Goal: Task Accomplishment & Management: Manage account settings

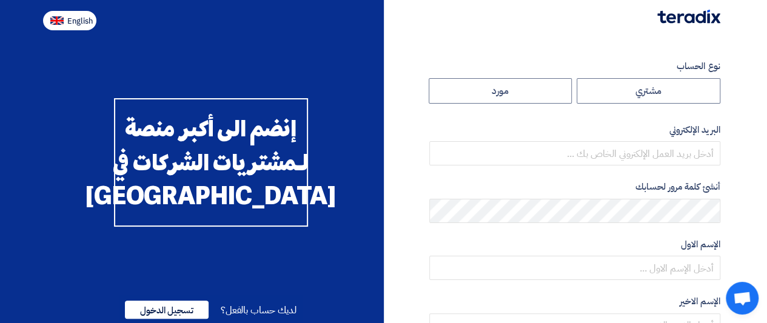
click at [74, 17] on span "English" at bounding box center [79, 21] width 25 height 8
type input "Register"
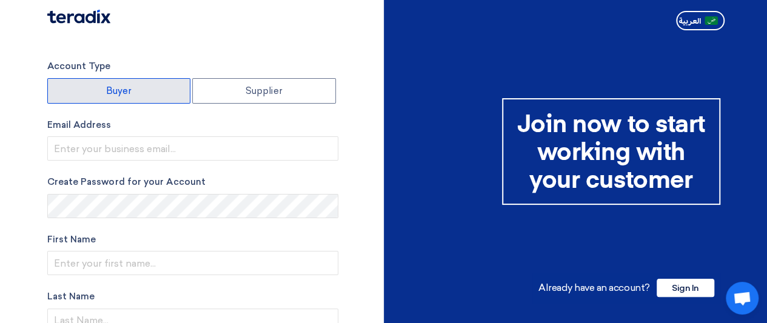
click at [147, 87] on label "Buyer" at bounding box center [119, 90] width 144 height 25
click at [147, 87] on input "Buyer" at bounding box center [119, 91] width 142 height 24
radio input "true"
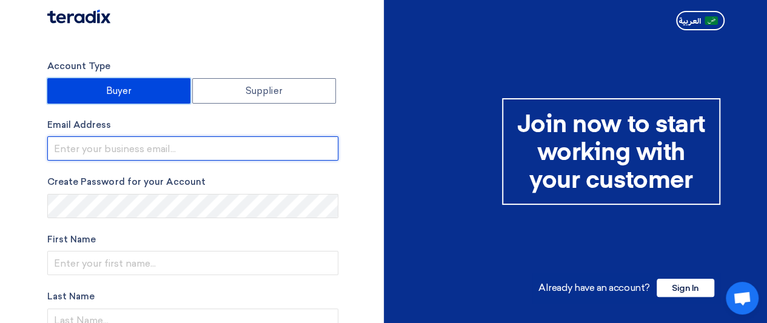
click at [167, 145] on input "email" at bounding box center [192, 148] width 291 height 24
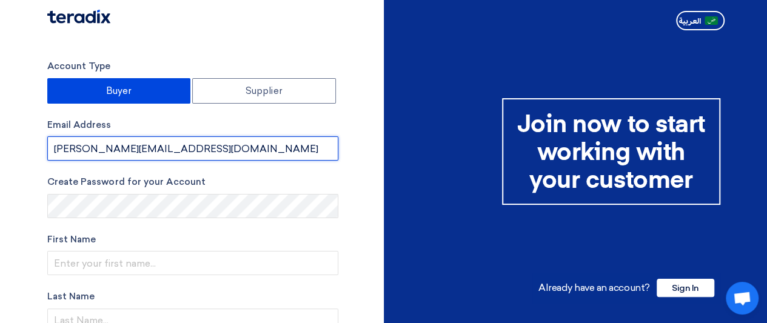
type input "m.helal@taager.com"
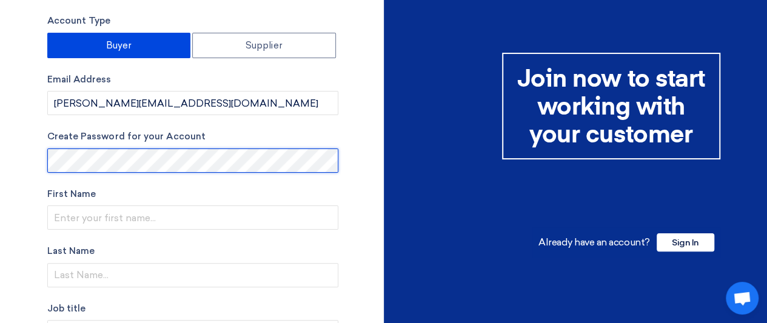
scroll to position [46, 0]
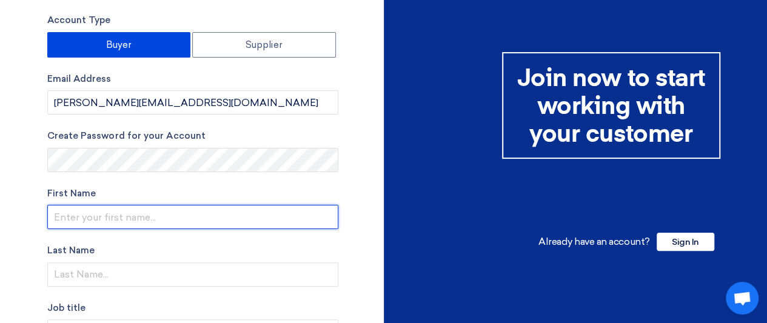
click at [158, 216] on input "text" at bounding box center [192, 217] width 291 height 24
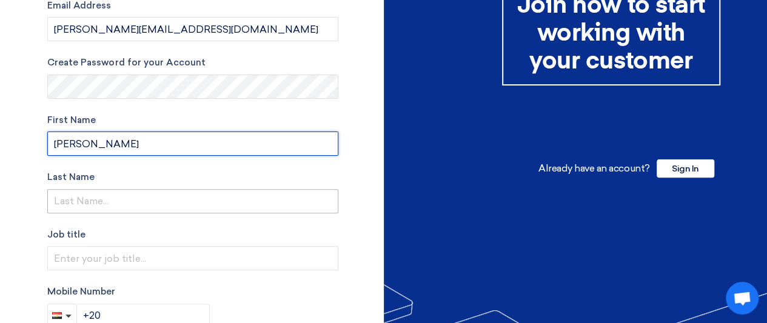
type input "[PERSON_NAME]"
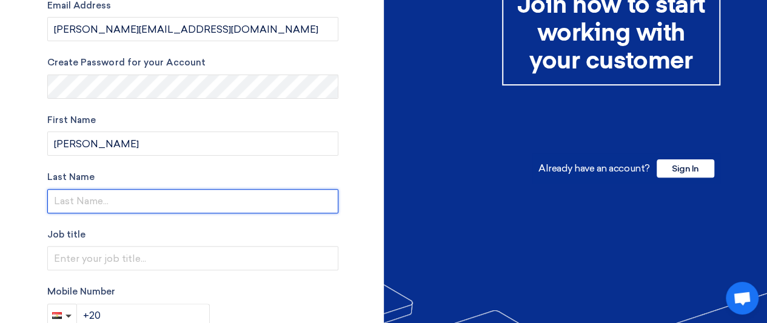
click at [146, 202] on input "text" at bounding box center [192, 201] width 291 height 24
type input "Helal"
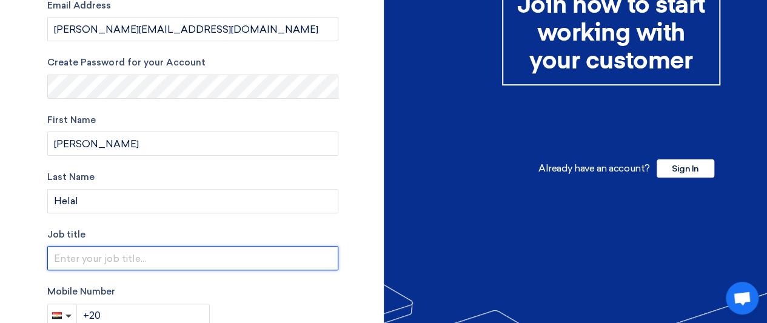
click at [133, 261] on input "text" at bounding box center [192, 258] width 291 height 24
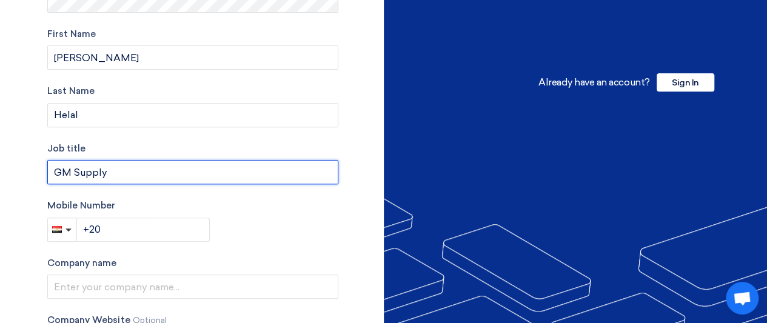
scroll to position [210, 0]
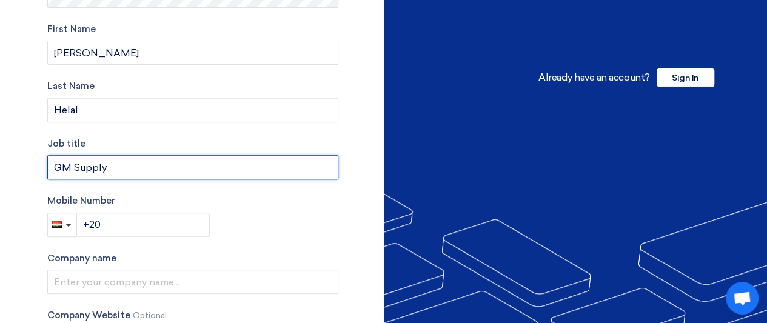
type input "GM Supply"
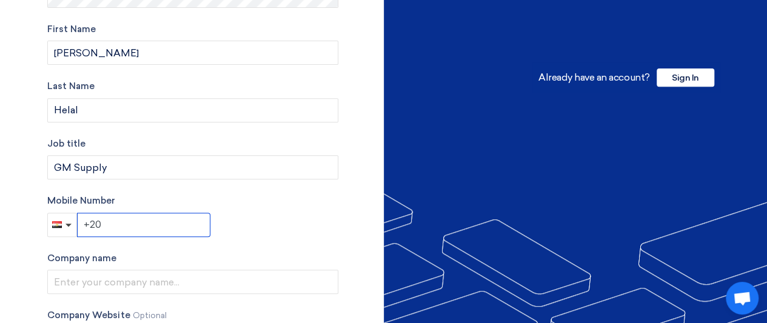
click at [115, 222] on input "+20" at bounding box center [143, 225] width 133 height 24
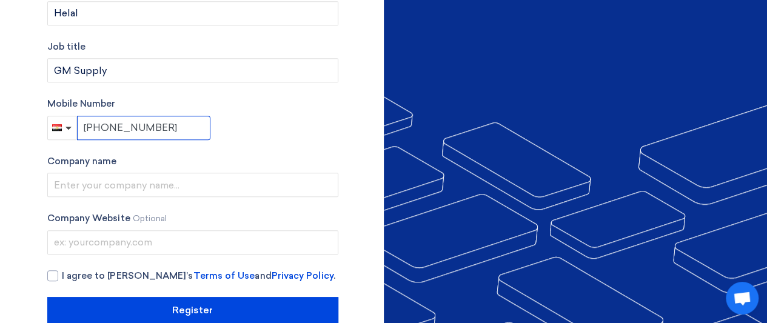
scroll to position [315, 0]
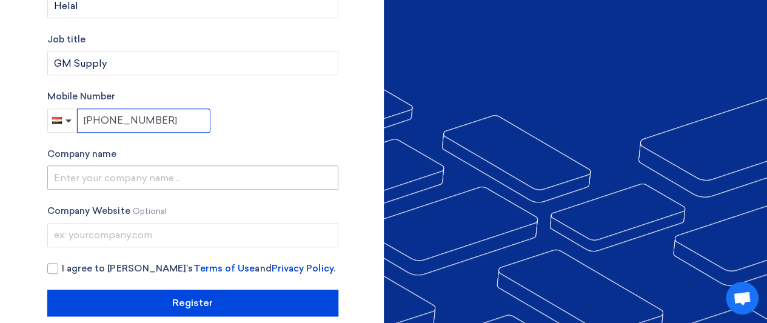
type input "+20 1277992039"
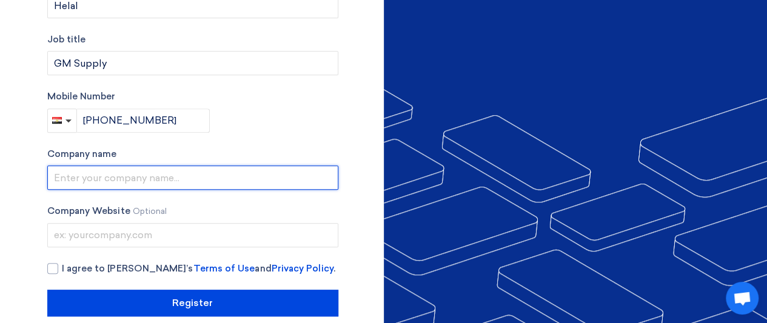
click at [139, 179] on input "text" at bounding box center [192, 177] width 291 height 24
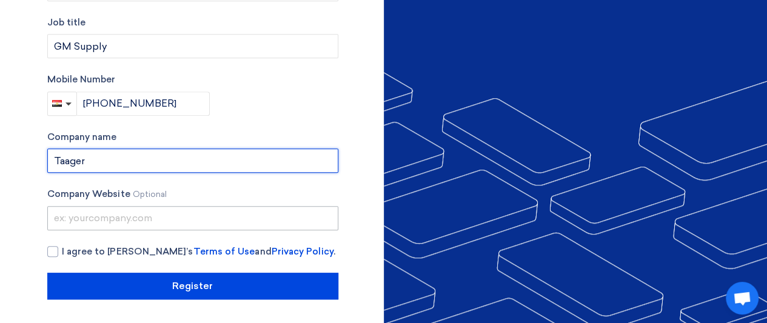
type input "Taager"
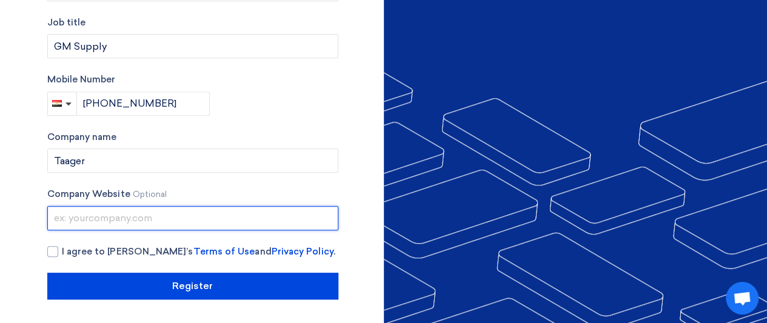
click at [118, 219] on input "text" at bounding box center [192, 218] width 291 height 24
type input "Taager.com"
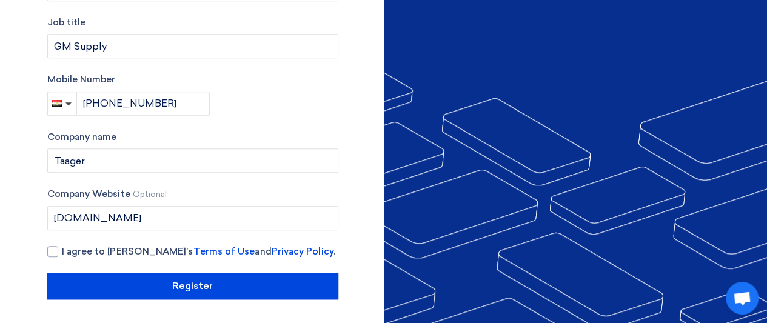
click at [45, 258] on div "Account Type Buyer Supplier Email Address m.helal@taager.com Create Password fo…" at bounding box center [210, 14] width 345 height 572
click at [48, 255] on div at bounding box center [52, 251] width 11 height 11
click at [62, 255] on input "I agree to Teradix’s Terms of Use and Privacy Policy ." at bounding box center [207, 257] width 291 height 24
checkbox input "true"
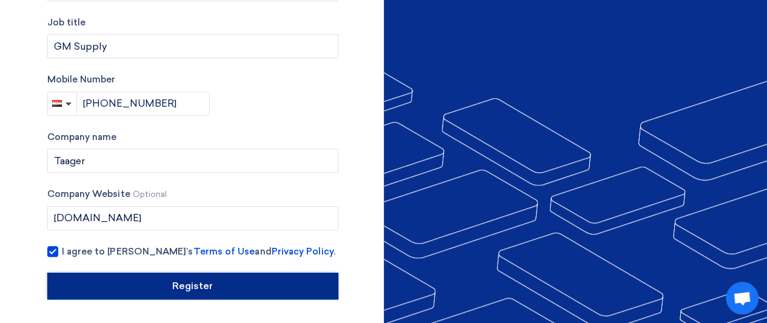
click at [98, 276] on input "Register" at bounding box center [192, 286] width 291 height 27
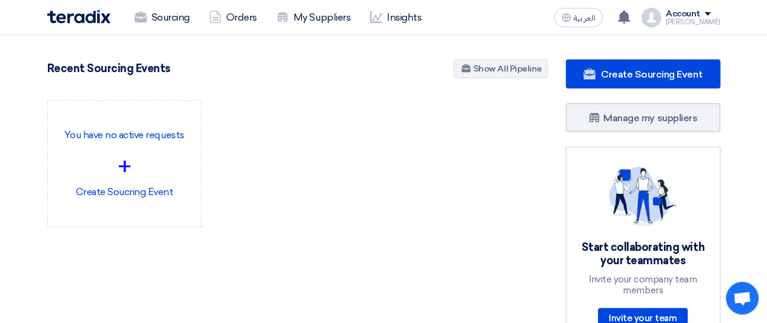
click at [713, 17] on div "Account" at bounding box center [693, 14] width 55 height 10
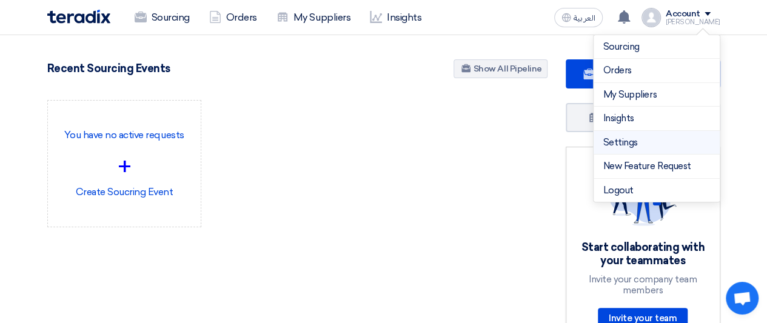
click at [641, 144] on link "Settings" at bounding box center [656, 143] width 107 height 14
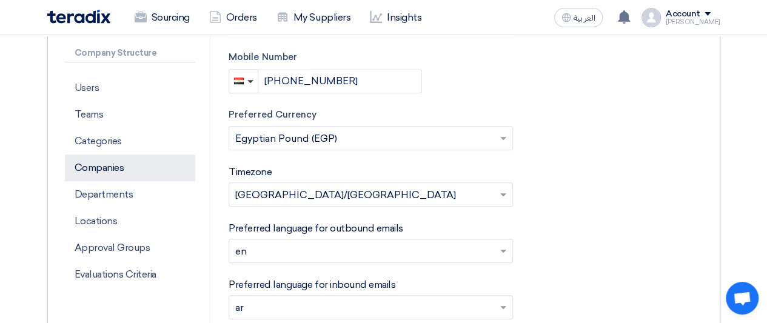
scroll to position [328, 0]
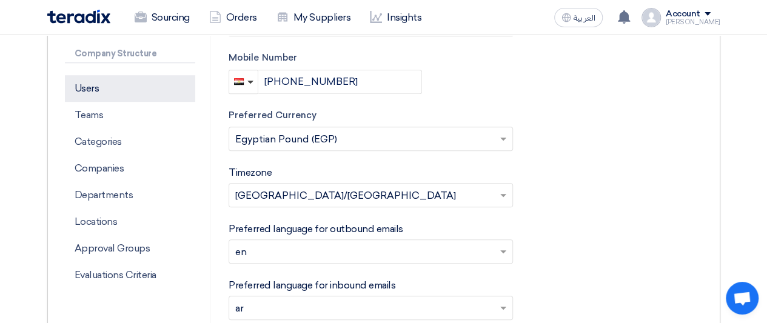
click at [92, 81] on p "Users" at bounding box center [130, 88] width 131 height 27
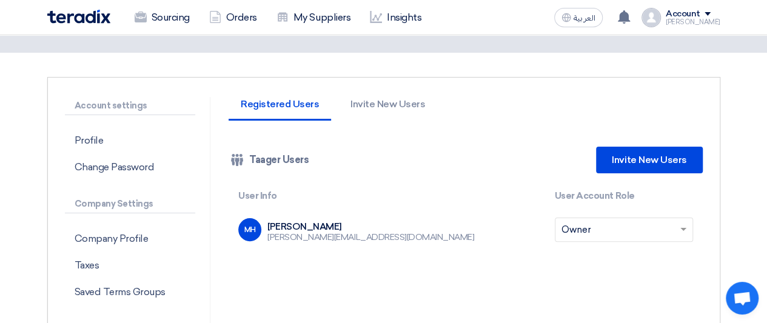
scroll to position [52, 0]
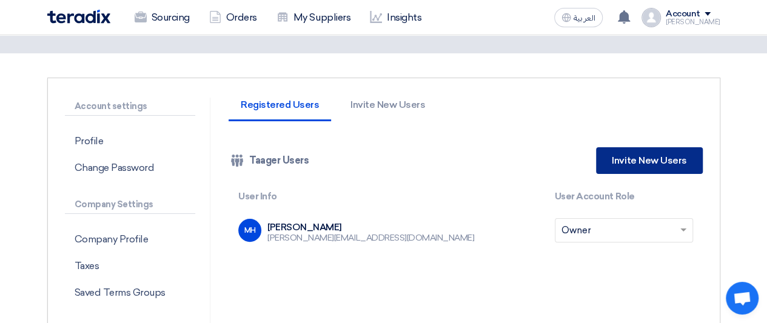
click at [616, 159] on link "Invite New Users" at bounding box center [649, 160] width 106 height 27
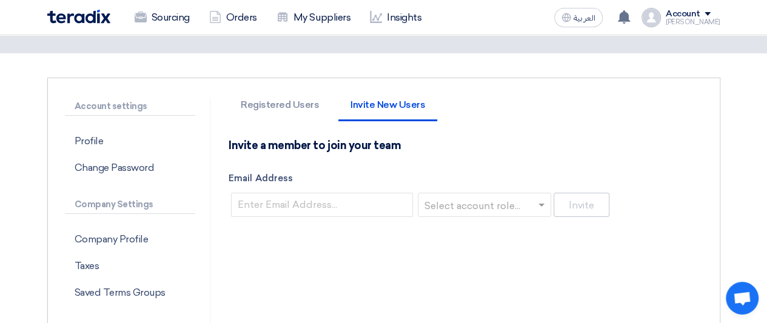
click at [461, 199] on input "text" at bounding box center [481, 206] width 108 height 20
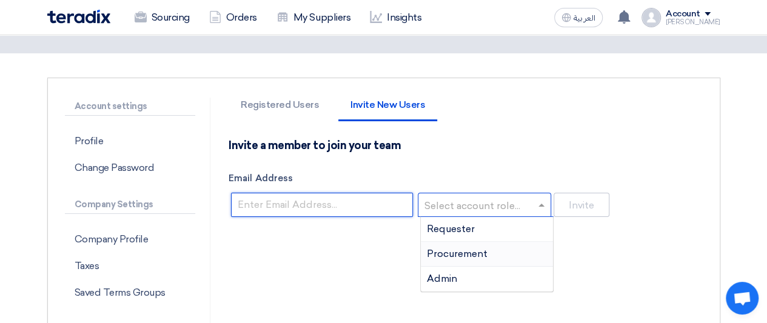
click at [319, 210] on input "Email Address" at bounding box center [322, 205] width 182 height 24
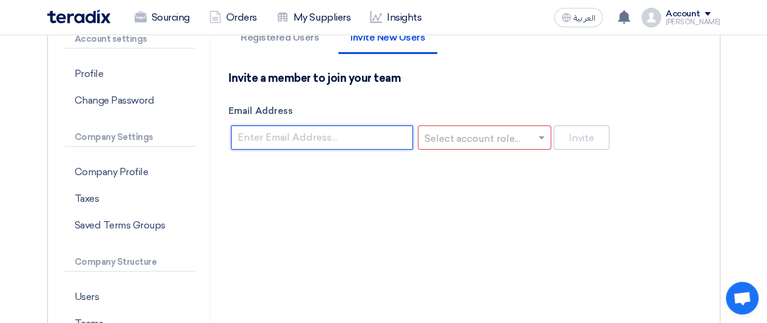
scroll to position [133, 0]
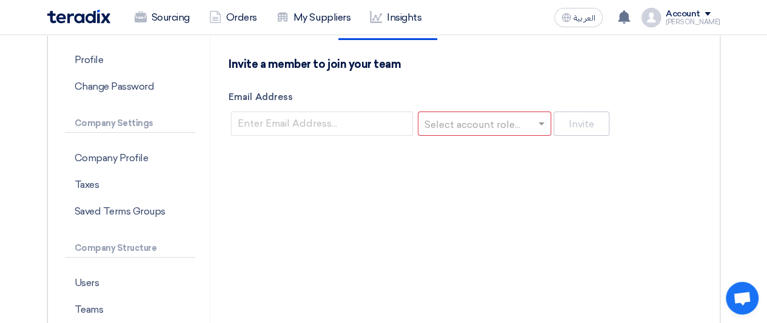
click at [513, 130] on input "text" at bounding box center [481, 125] width 108 height 20
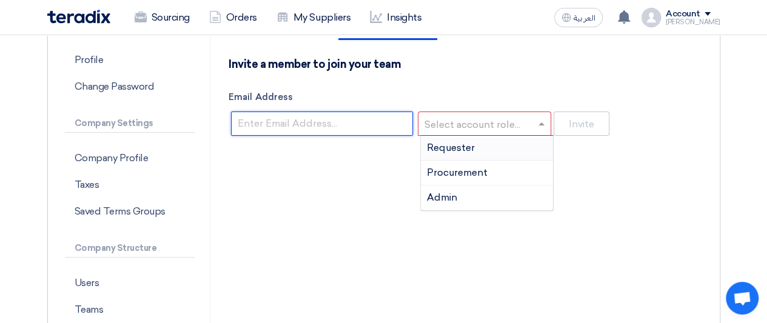
click at [333, 122] on input "Email Address" at bounding box center [322, 124] width 182 height 24
paste input "nour.m@taager.com"
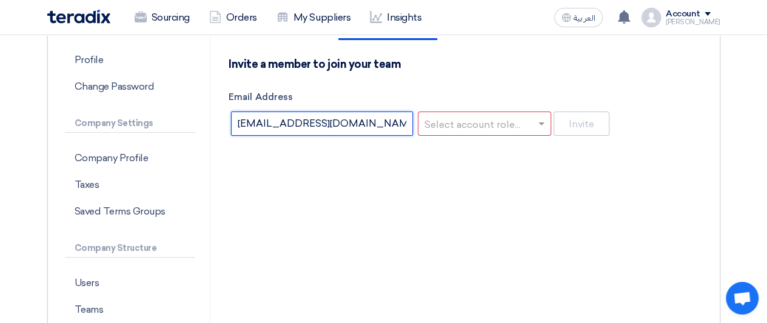
type input "nour.m@taager.com"
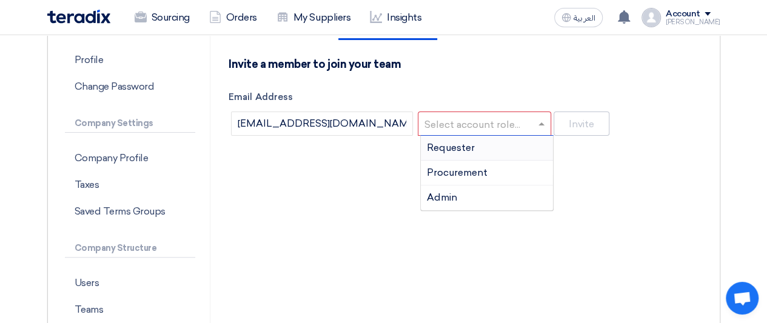
click at [471, 132] on input "text" at bounding box center [481, 125] width 108 height 20
click at [454, 198] on span "Admin" at bounding box center [442, 198] width 30 height 12
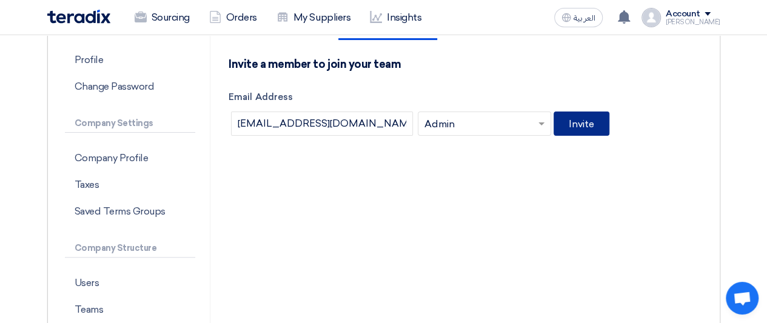
click at [581, 129] on button "Invite" at bounding box center [581, 124] width 56 height 24
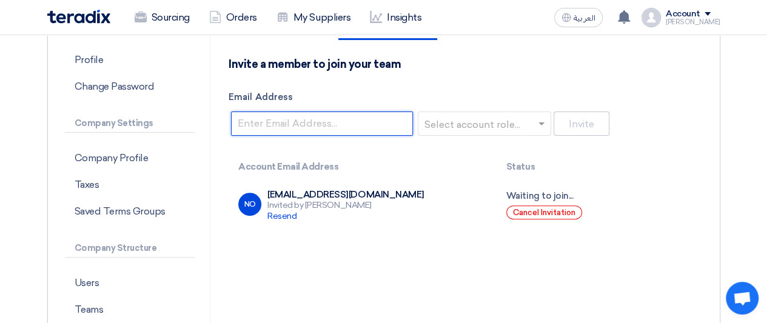
click at [261, 119] on input "Email Address" at bounding box center [322, 124] width 182 height 24
paste input "mohamed.elsharbatly@taager.com"
type input "mohamed.elsharbatly@taager.com"
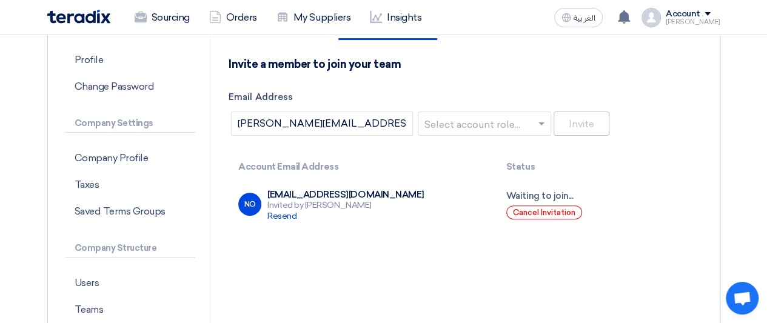
click at [503, 127] on input "text" at bounding box center [481, 125] width 108 height 20
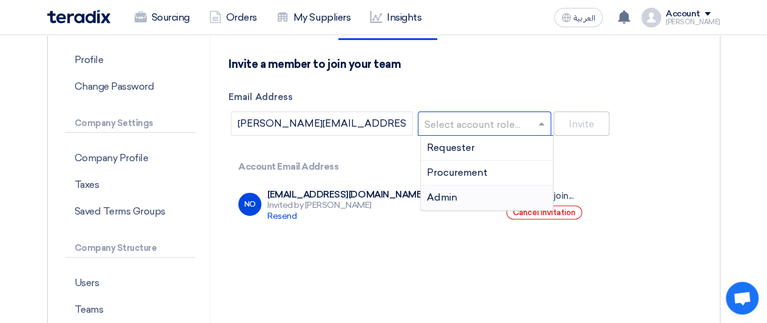
click at [490, 192] on div "Admin" at bounding box center [487, 197] width 132 height 24
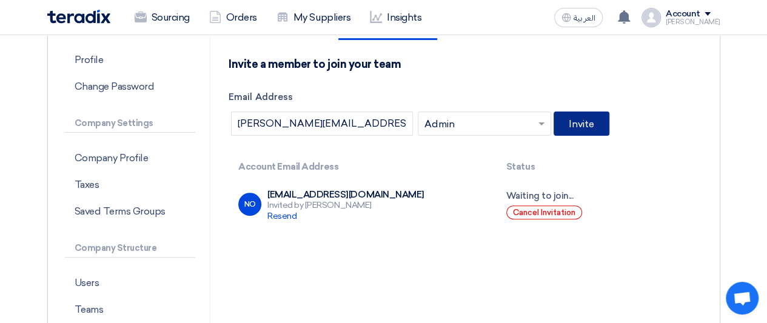
click at [571, 119] on button "Invite" at bounding box center [581, 124] width 56 height 24
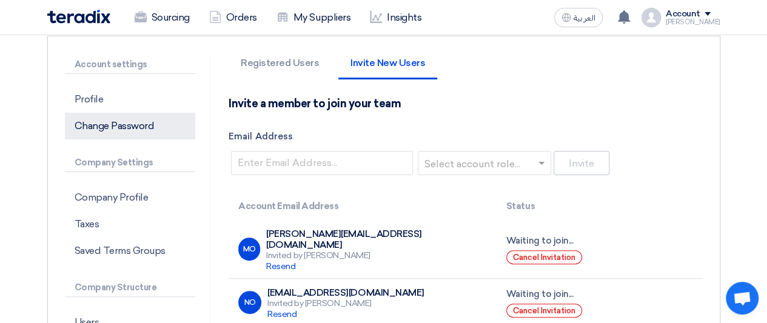
scroll to position [188, 0]
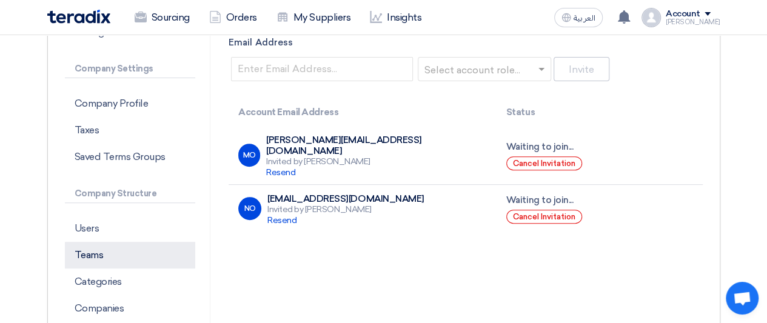
click at [91, 250] on p "Teams" at bounding box center [130, 255] width 131 height 27
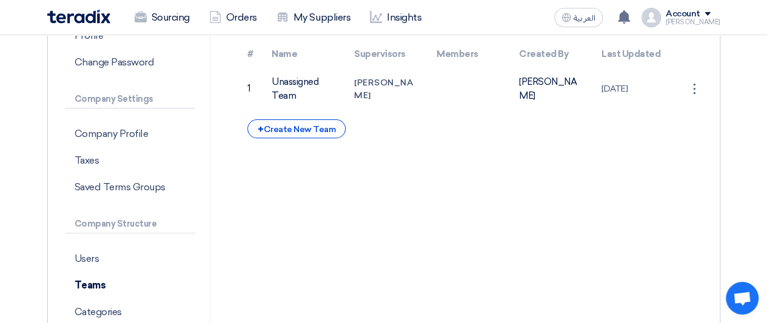
scroll to position [155, 0]
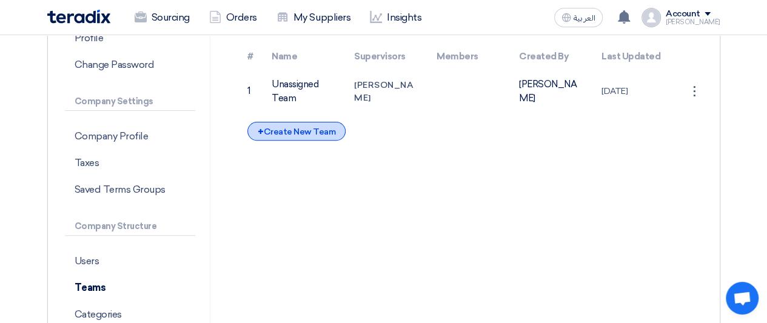
click at [311, 134] on div "+ Create New Team" at bounding box center [296, 131] width 98 height 19
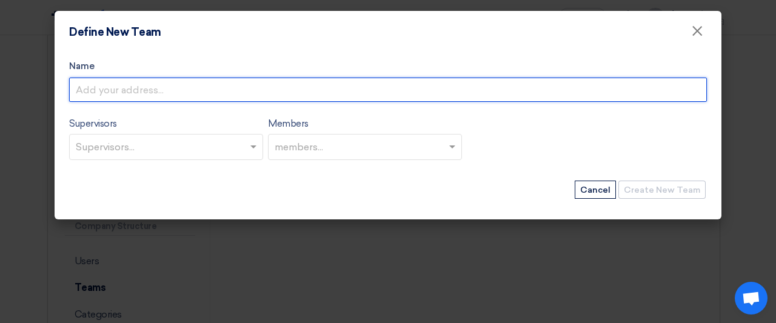
click at [160, 97] on input "Name" at bounding box center [388, 90] width 638 height 24
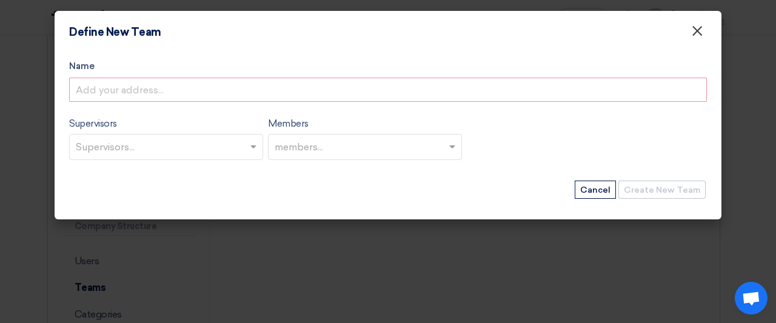
click at [698, 39] on span "×" at bounding box center [697, 34] width 12 height 24
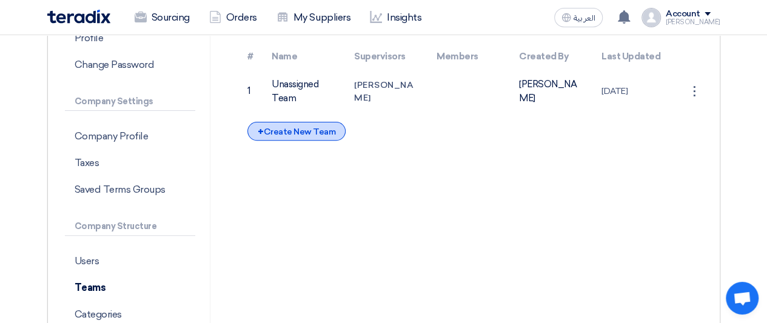
click at [270, 132] on div "+ Create New Team" at bounding box center [296, 131] width 98 height 19
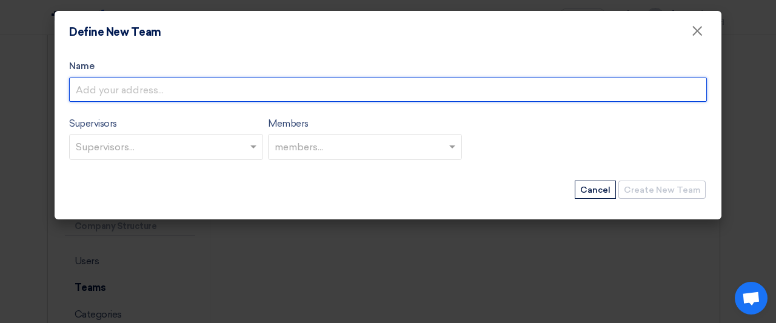
click at [181, 93] on input "Name" at bounding box center [388, 90] width 638 height 24
click at [181, 93] on input "Supply Gcc" at bounding box center [388, 90] width 638 height 24
type input "Supply Gcc"
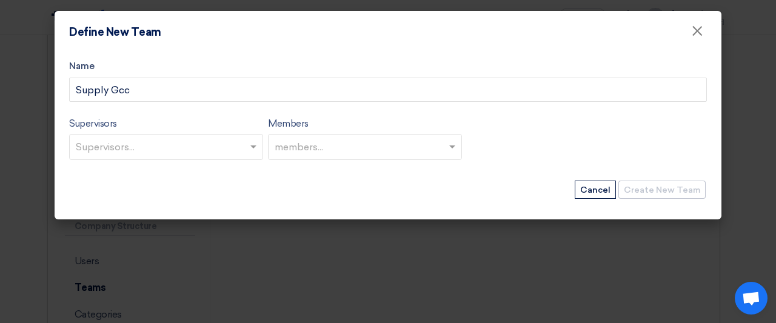
click at [189, 162] on div "Supervisors Supervisors... Members members..." at bounding box center [388, 142] width 638 height 53
click at [204, 151] on input "text" at bounding box center [168, 148] width 184 height 20
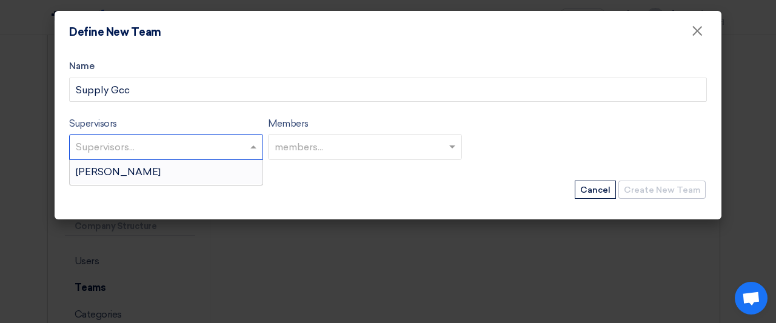
click at [228, 113] on form "Name Supply Gcc Supervisors Supervisors... Mohamed Helal Members members... Cre…" at bounding box center [388, 129] width 638 height 141
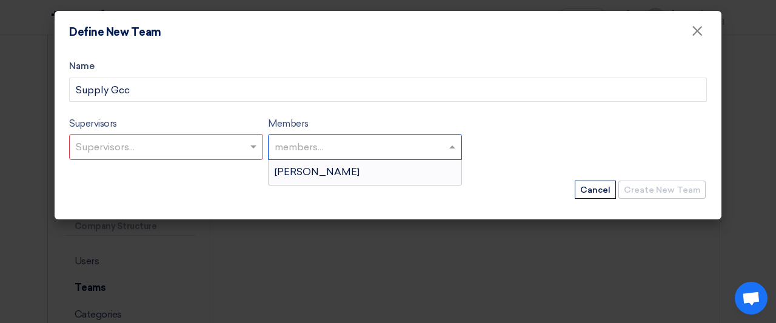
click at [313, 135] on div "members..." at bounding box center [358, 147] width 178 height 25
click at [342, 119] on div "Members members... Mohamed Helal" at bounding box center [365, 138] width 194 height 44
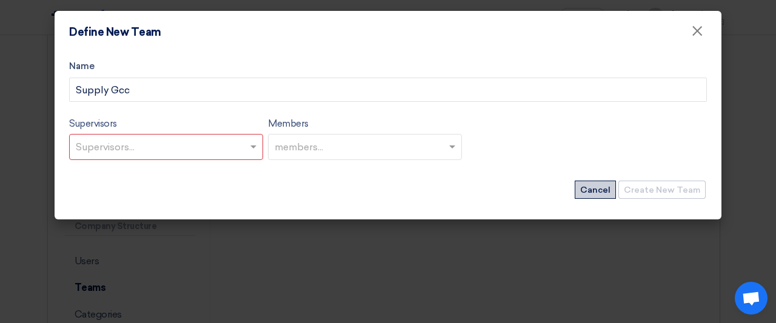
click at [588, 193] on button "Cancel" at bounding box center [595, 190] width 41 height 18
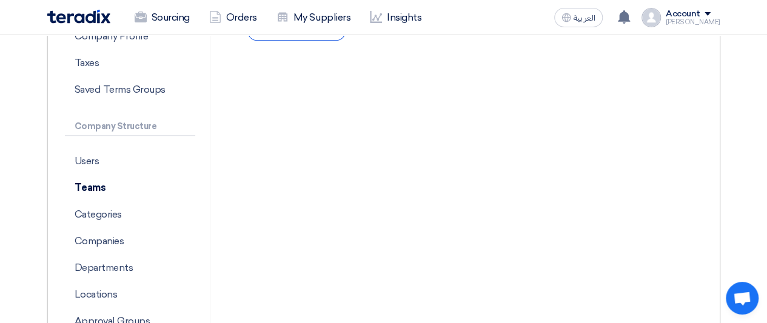
scroll to position [256, 0]
click at [87, 214] on p "Categories" at bounding box center [130, 214] width 131 height 27
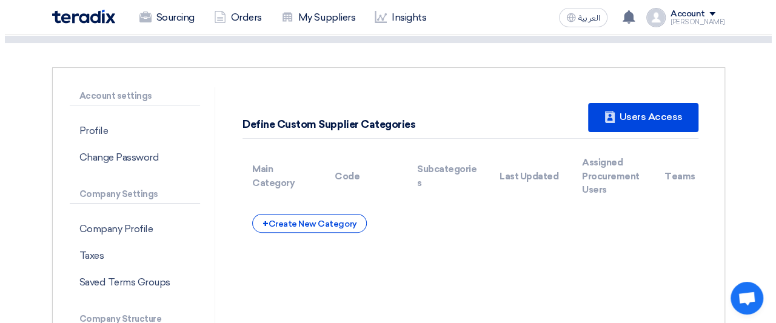
scroll to position [61, 0]
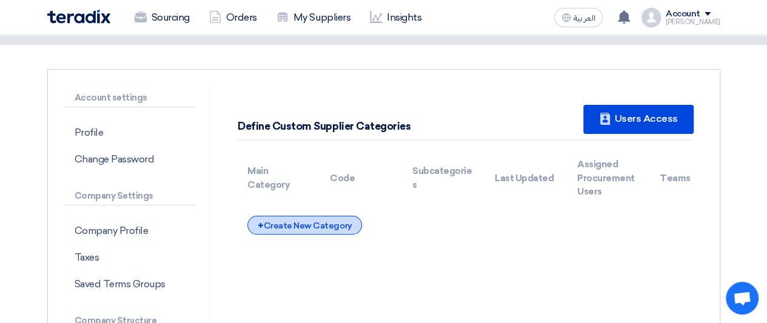
click at [295, 219] on div "+ Create New Category" at bounding box center [304, 225] width 115 height 19
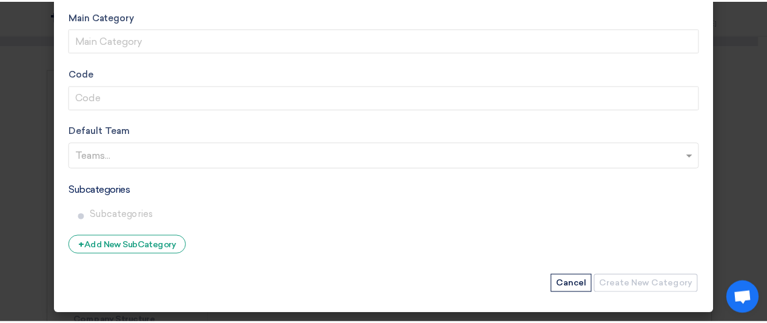
scroll to position [0, 0]
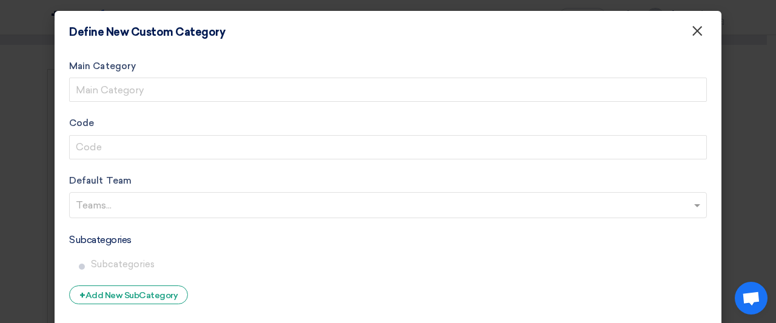
click at [702, 37] on button "×" at bounding box center [697, 31] width 32 height 24
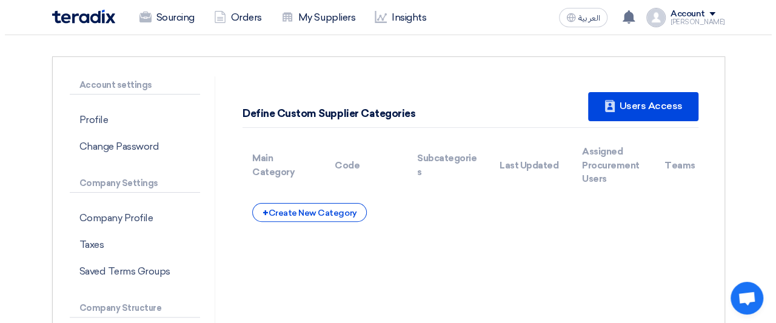
scroll to position [74, 0]
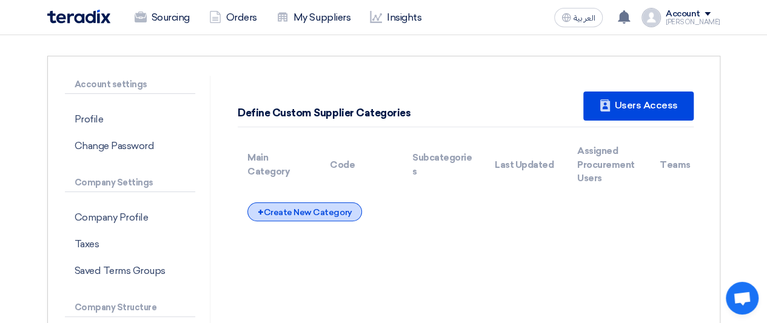
click at [284, 218] on div "+ Create New Category" at bounding box center [304, 211] width 115 height 19
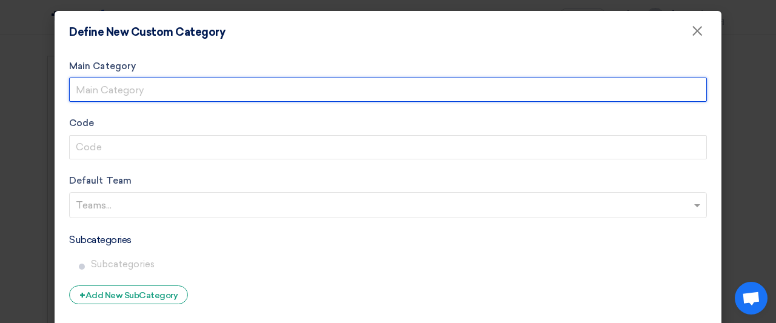
click at [273, 85] on input "Main Category" at bounding box center [388, 90] width 638 height 24
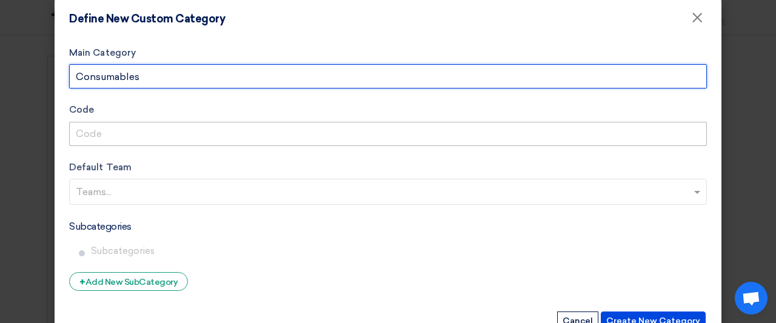
scroll to position [50, 0]
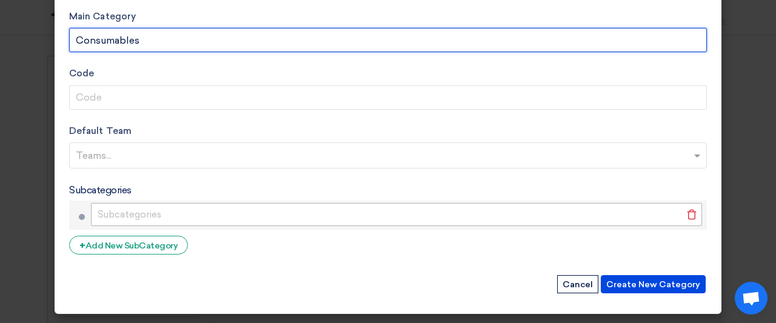
type input "Consumables"
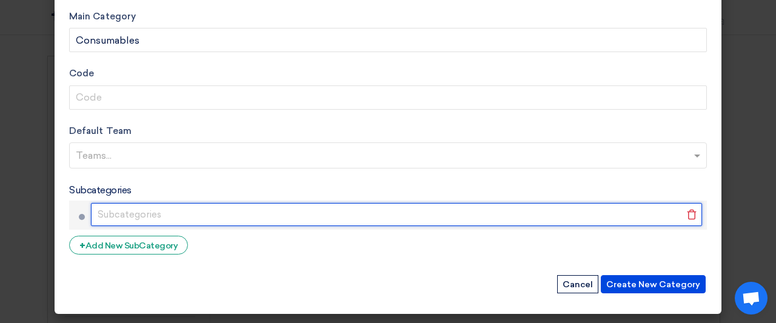
click at [122, 212] on input "text" at bounding box center [396, 214] width 611 height 23
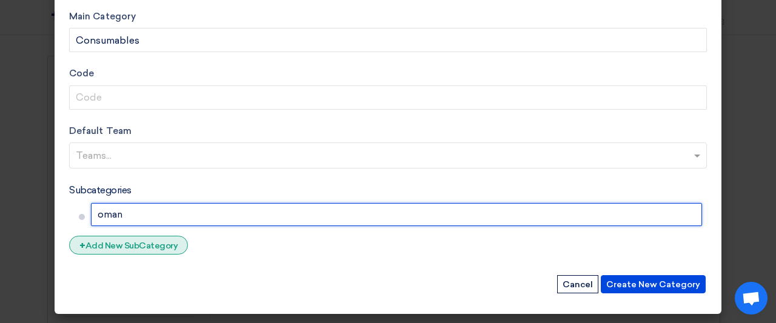
type input "oman"
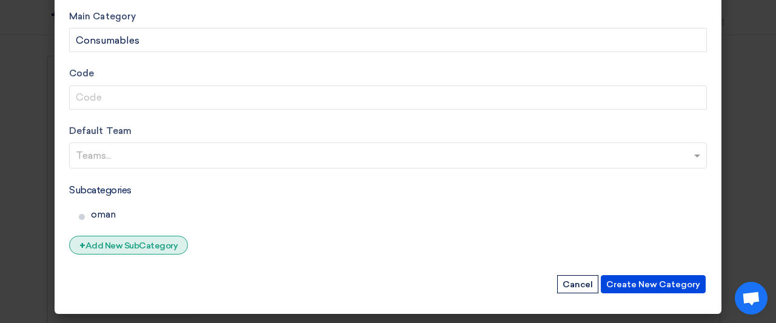
click at [112, 245] on div "+ Add New SubCategory" at bounding box center [128, 245] width 119 height 19
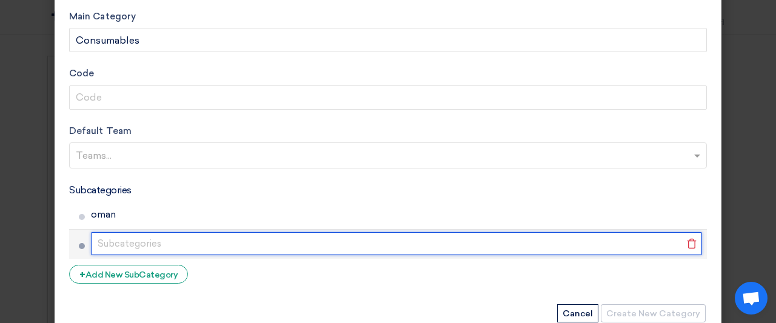
click at [113, 244] on input "text" at bounding box center [396, 243] width 611 height 23
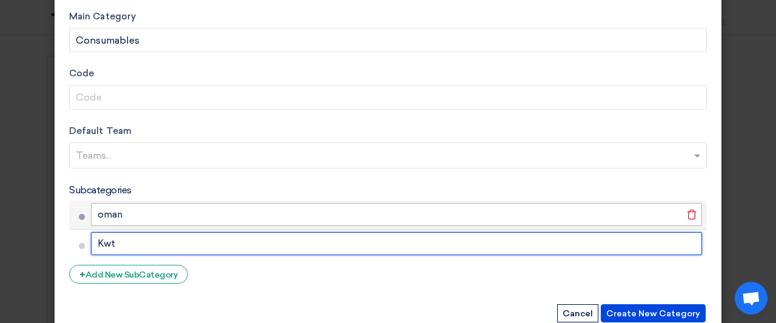
type input "Kwt"
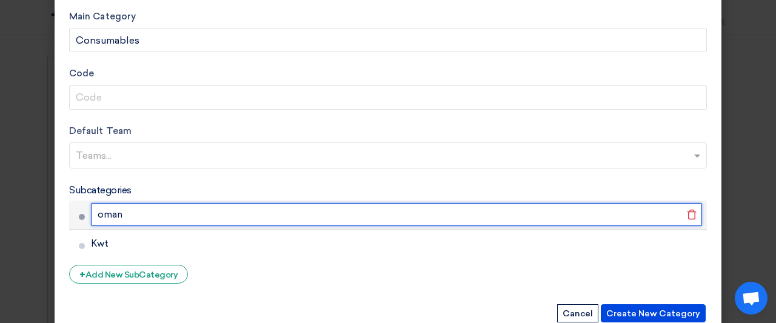
click at [103, 221] on input "oman" at bounding box center [396, 214] width 611 height 23
click at [114, 214] on input "oman" at bounding box center [396, 214] width 611 height 23
click at [118, 214] on input "oman" at bounding box center [396, 214] width 611 height 23
type input "[GEOGRAPHIC_DATA]"
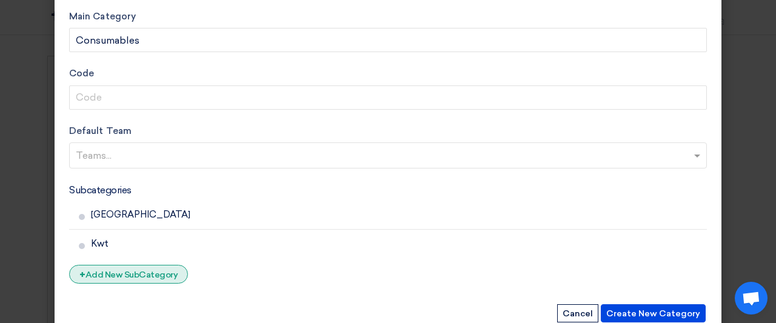
click at [131, 275] on div "+ Add New SubCategory" at bounding box center [128, 274] width 119 height 19
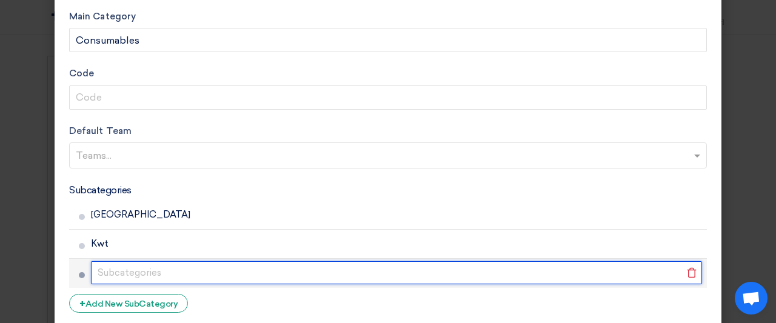
click at [148, 273] on input "text" at bounding box center [396, 272] width 611 height 23
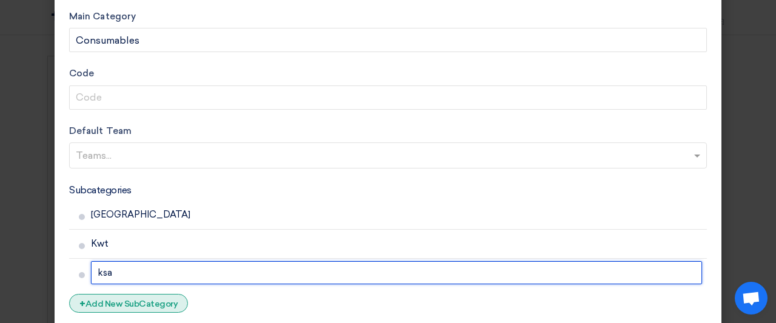
type input "ksa"
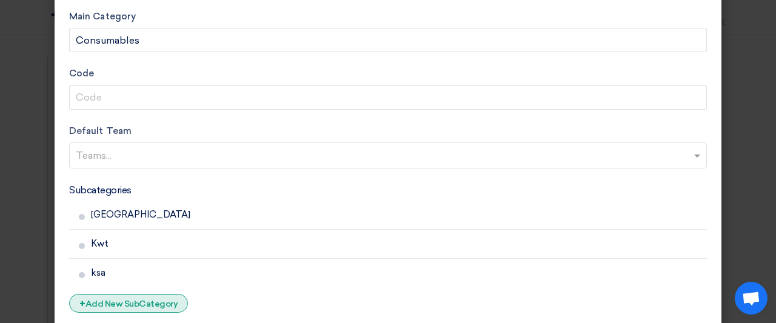
click at [127, 309] on div "+ Add New SubCategory" at bounding box center [128, 303] width 119 height 19
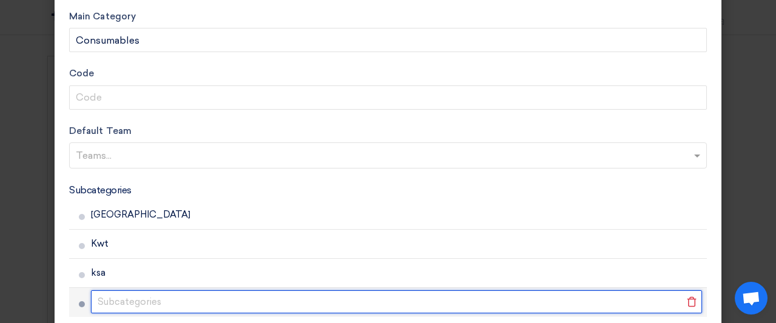
click at [127, 309] on input "text" at bounding box center [396, 301] width 611 height 23
type input "u"
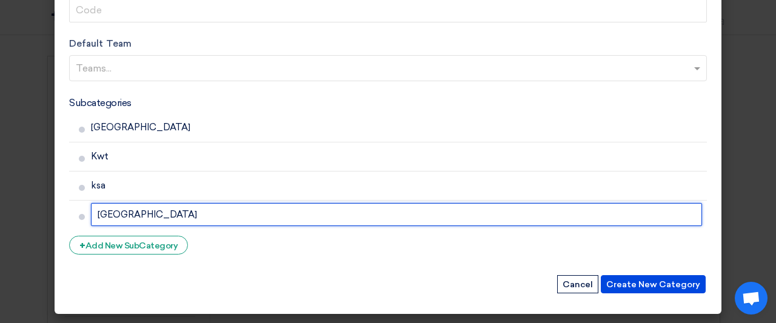
type input "[GEOGRAPHIC_DATA]"
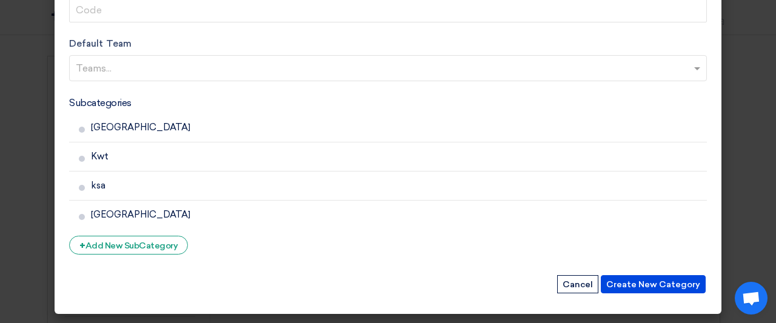
click at [126, 253] on form "Main Category Consumables Code Default Team Teams... Subcategories Oman Delete …" at bounding box center [388, 108] width 638 height 373
click at [126, 248] on div "+ Add New SubCategory" at bounding box center [128, 245] width 119 height 19
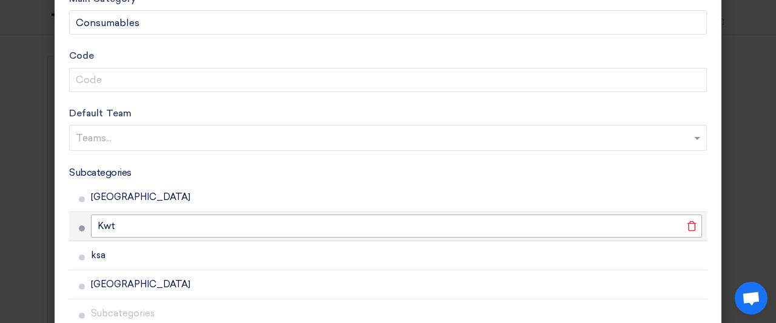
scroll to position [67, 0]
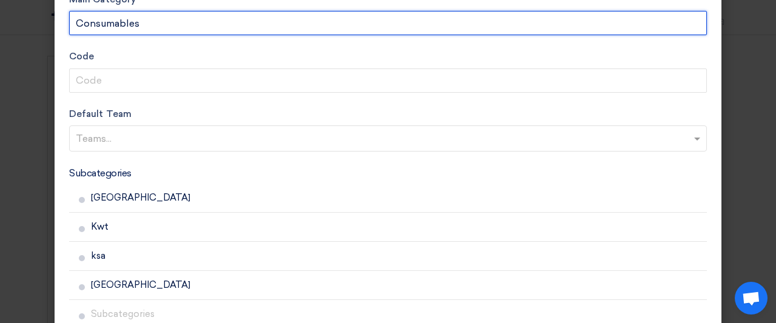
click at [128, 30] on input "Consumables" at bounding box center [388, 23] width 638 height 24
type input "Electronics"
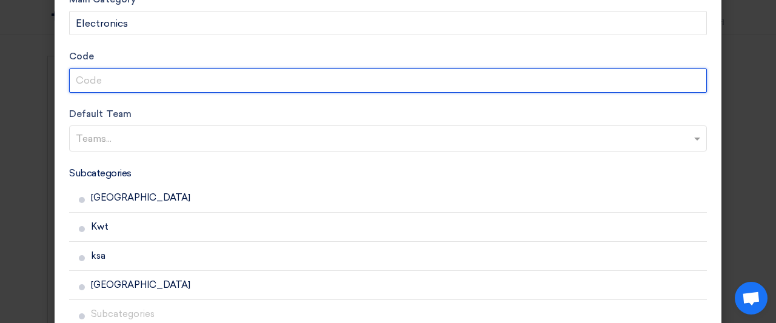
click at [129, 75] on input "Code" at bounding box center [388, 80] width 638 height 24
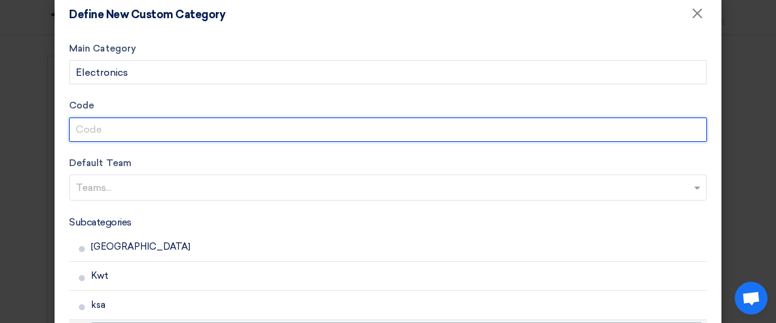
scroll to position [20, 0]
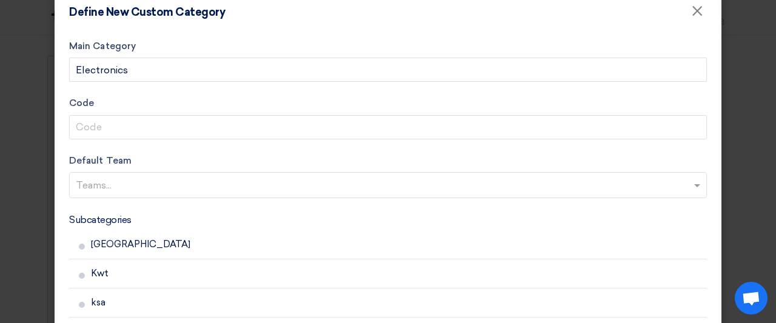
click at [213, 181] on input "text" at bounding box center [389, 186] width 627 height 20
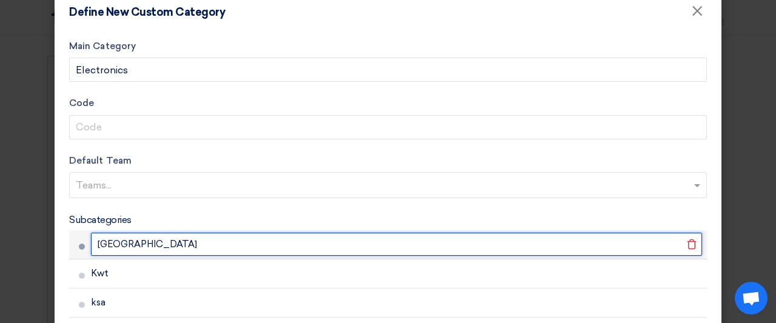
click at [299, 239] on input "[GEOGRAPHIC_DATA]" at bounding box center [396, 244] width 611 height 23
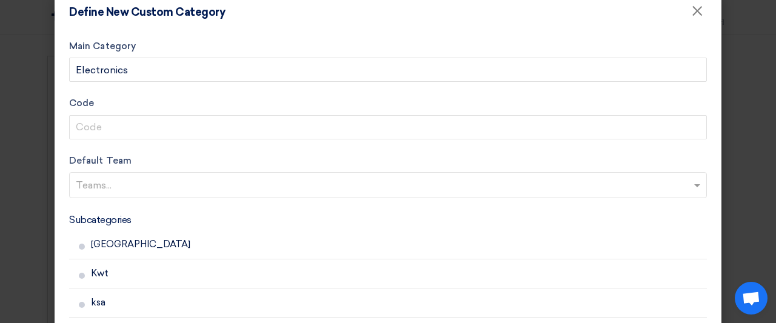
click at [305, 198] on form "Main Category Electronics Code Default Team Teams... Subcategories Oman Delete …" at bounding box center [388, 240] width 638 height 402
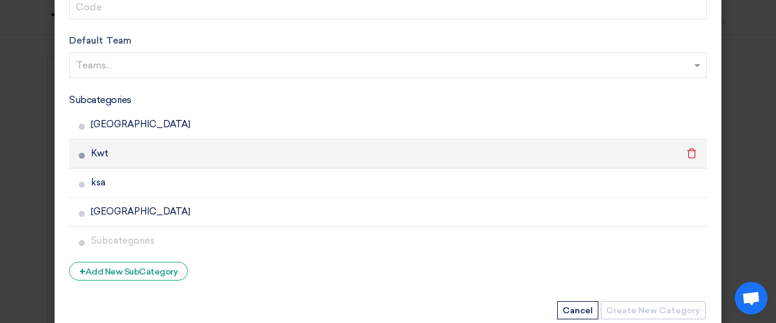
scroll to position [141, 0]
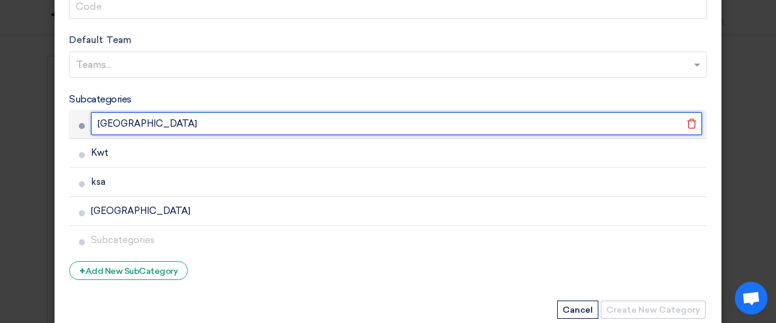
click at [119, 122] on input "[GEOGRAPHIC_DATA]" at bounding box center [396, 123] width 611 height 23
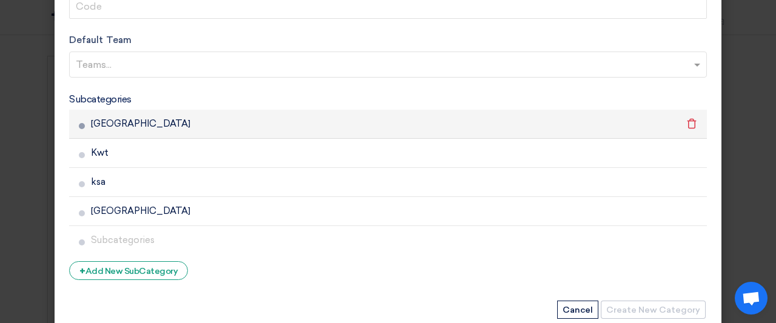
click at [81, 128] on li "Oman Delete" at bounding box center [388, 124] width 638 height 29
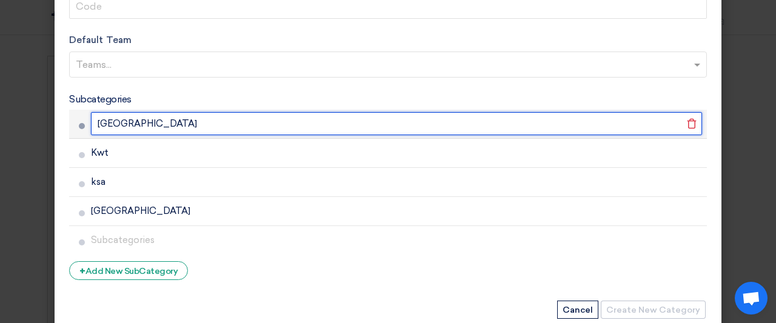
click at [100, 128] on input "[GEOGRAPHIC_DATA]" at bounding box center [396, 123] width 611 height 23
click at [154, 132] on input "[GEOGRAPHIC_DATA]" at bounding box center [396, 123] width 611 height 23
click at [92, 122] on input "[GEOGRAPHIC_DATA]" at bounding box center [396, 123] width 611 height 23
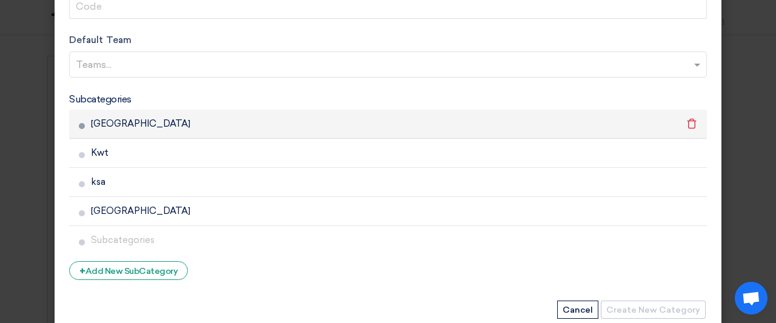
click at [78, 130] on li "Oman Delete" at bounding box center [388, 124] width 638 height 29
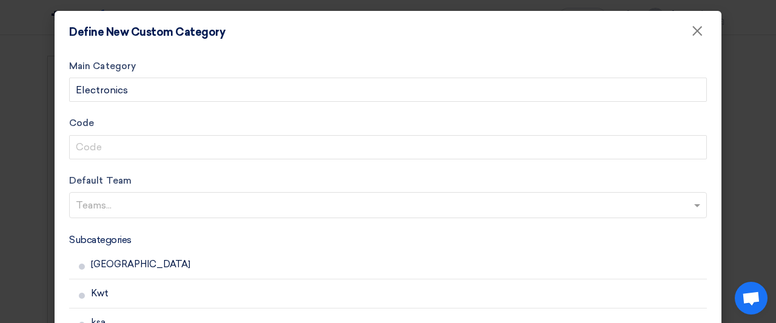
scroll to position [166, 0]
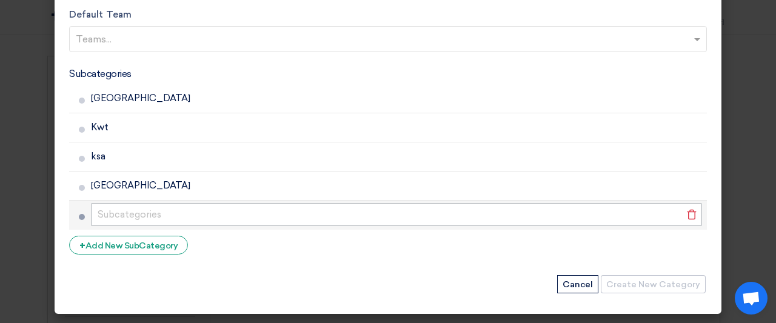
click at [265, 203] on input "text" at bounding box center [396, 214] width 611 height 23
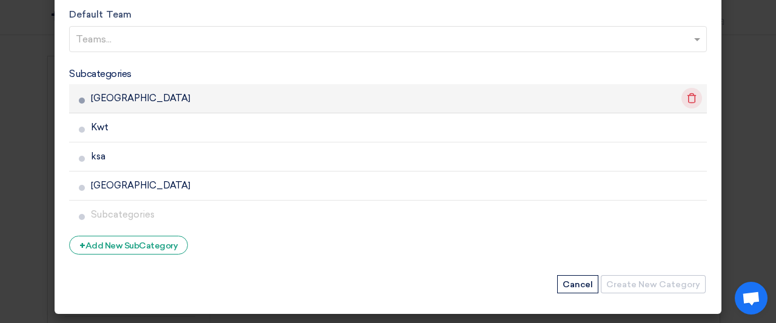
click at [687, 102] on use at bounding box center [691, 98] width 9 height 10
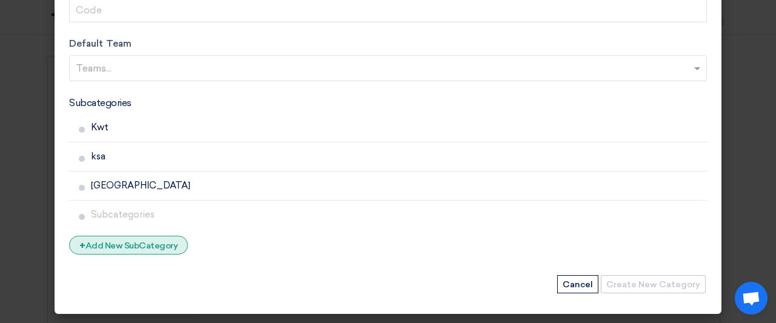
click at [129, 253] on div "+ Add New SubCategory" at bounding box center [128, 245] width 119 height 19
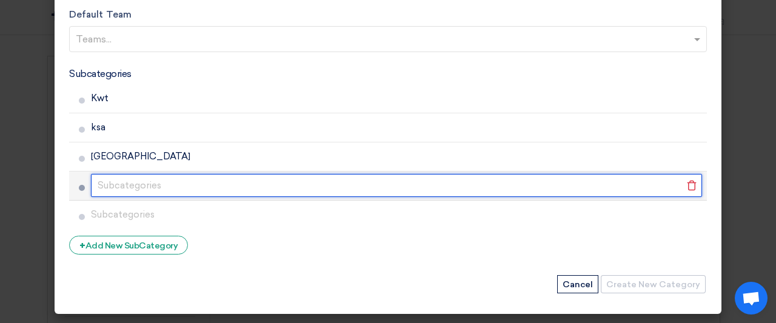
click at [116, 181] on input "text" at bounding box center [396, 185] width 611 height 23
type input "[GEOGRAPHIC_DATA]"
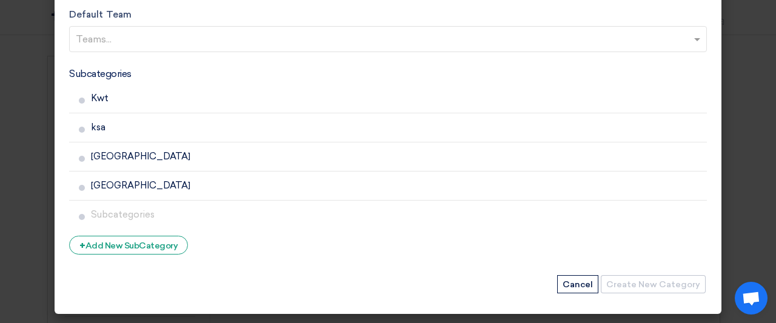
click at [281, 245] on form "Main Category Electronics Code Default Team Teams... Subcategories Kwt Delete k…" at bounding box center [388, 94] width 638 height 402
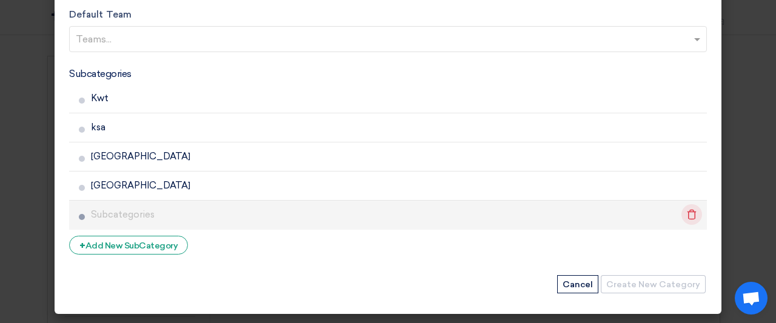
click at [681, 218] on icon "Delete" at bounding box center [691, 214] width 21 height 21
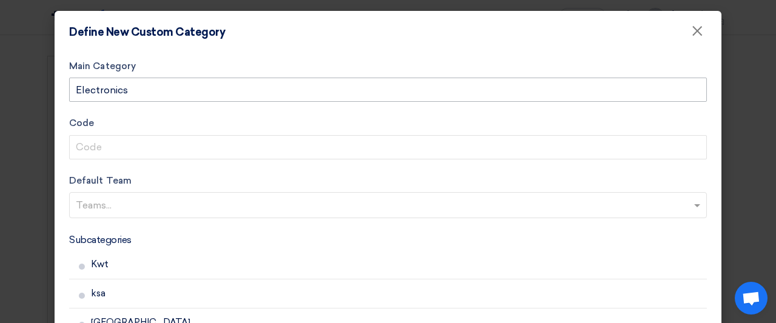
scroll to position [137, 0]
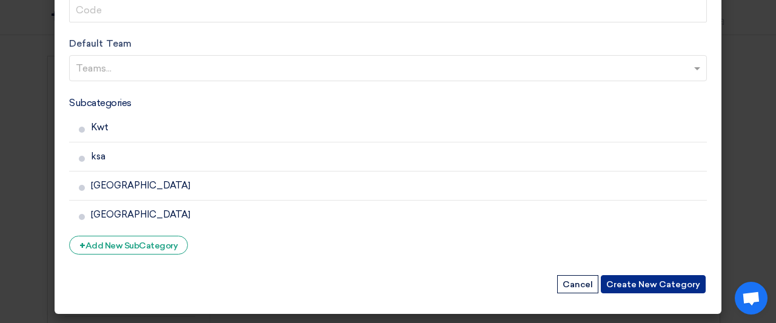
click at [612, 279] on button "Create New Category" at bounding box center [653, 284] width 105 height 18
click at [657, 279] on button "Create New Category" at bounding box center [653, 284] width 105 height 18
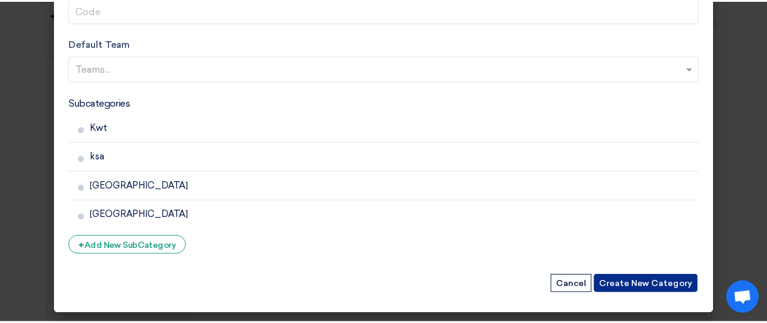
scroll to position [0, 0]
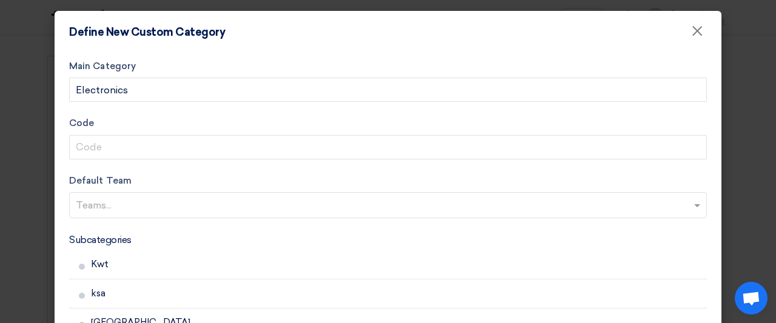
click at [153, 216] on input "text" at bounding box center [389, 206] width 627 height 20
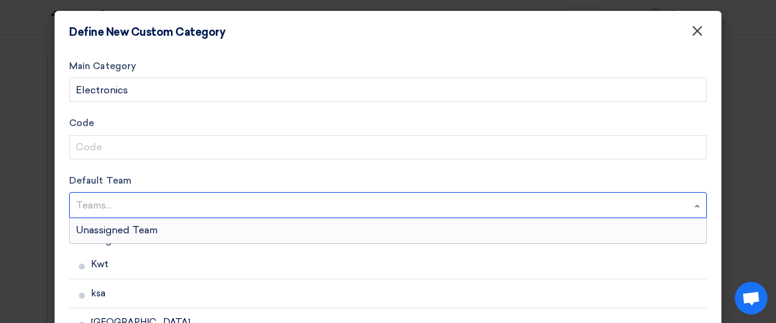
click at [691, 37] on span "×" at bounding box center [697, 34] width 12 height 24
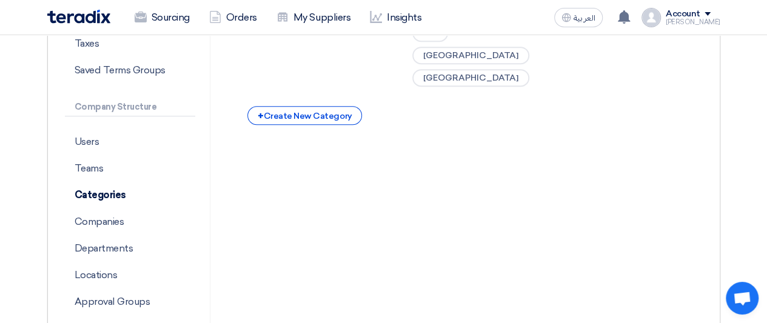
scroll to position [278, 0]
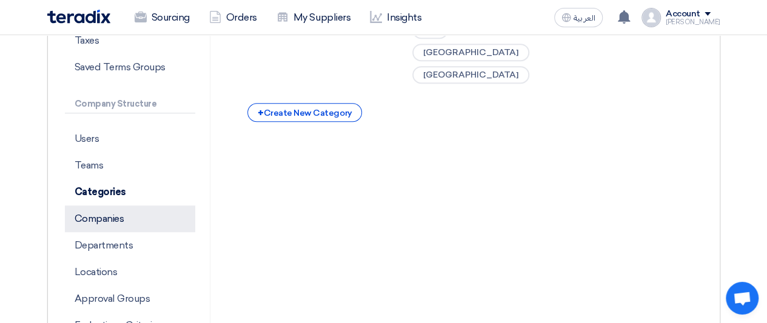
click at [132, 212] on p "Companies" at bounding box center [130, 218] width 131 height 27
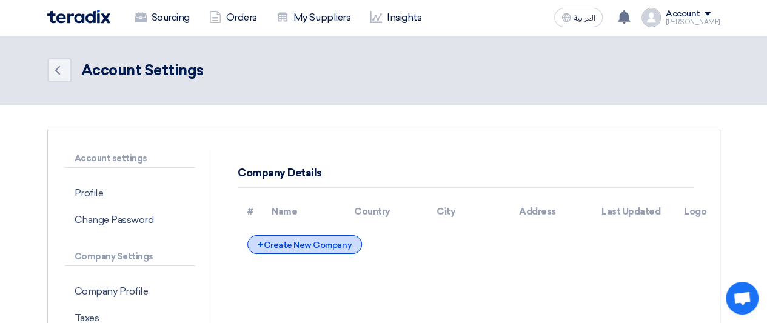
click at [278, 238] on div "+ Create New Company" at bounding box center [304, 244] width 115 height 19
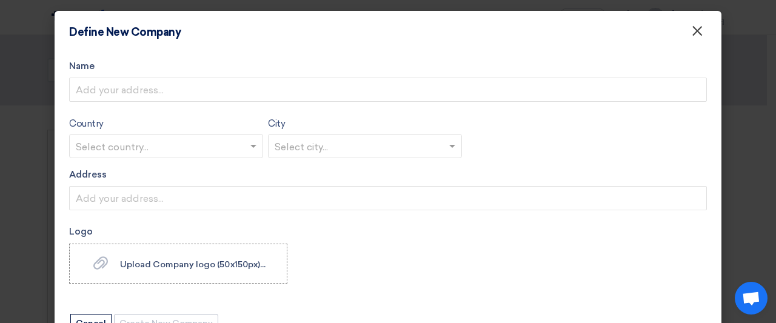
click at [703, 42] on button "×" at bounding box center [697, 31] width 32 height 24
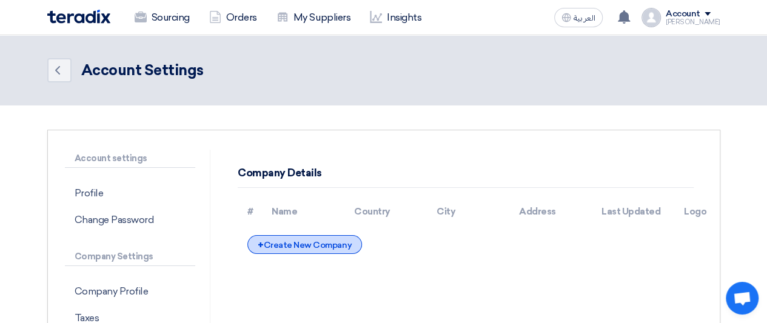
click at [258, 241] on span "+" at bounding box center [261, 245] width 6 height 12
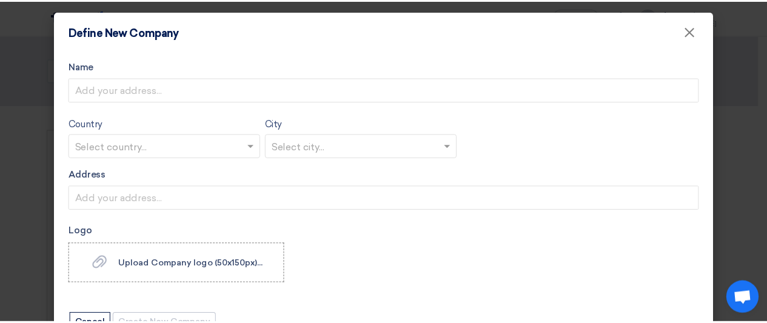
scroll to position [39, 0]
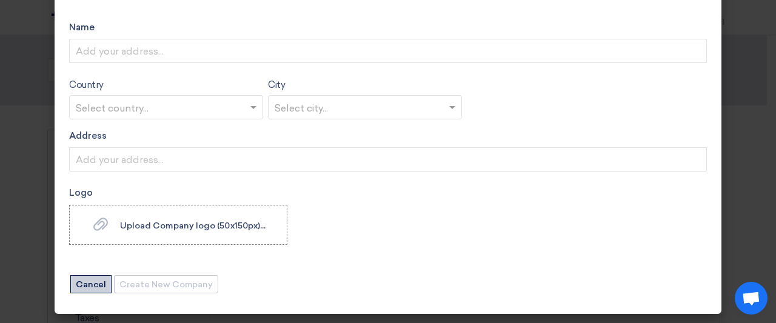
click at [91, 286] on button "Cancel" at bounding box center [90, 284] width 41 height 18
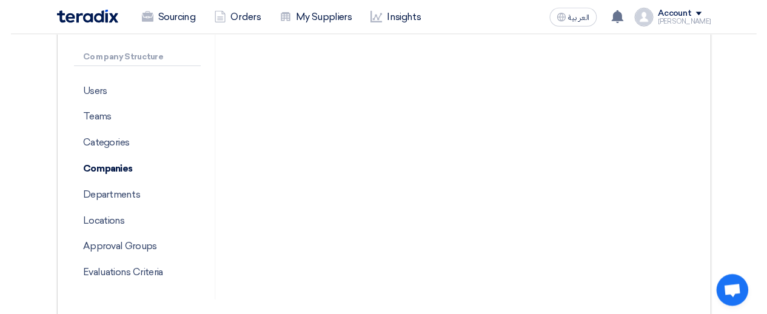
scroll to position [324, 0]
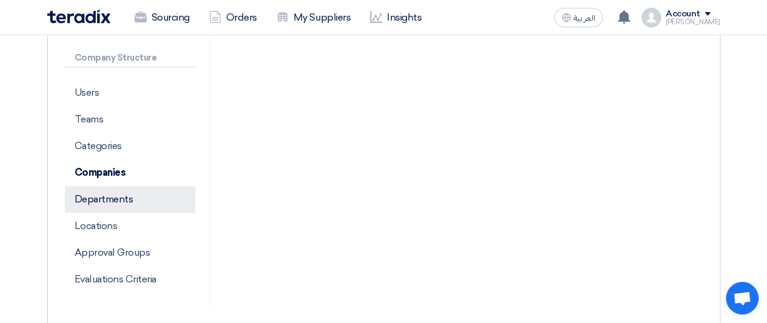
click at [72, 190] on p "Departments" at bounding box center [130, 199] width 131 height 27
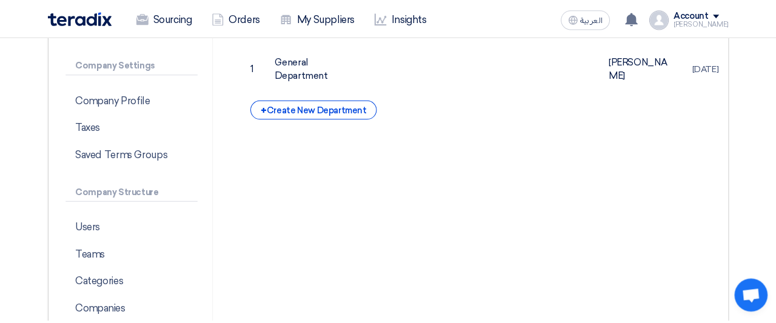
scroll to position [193, 0]
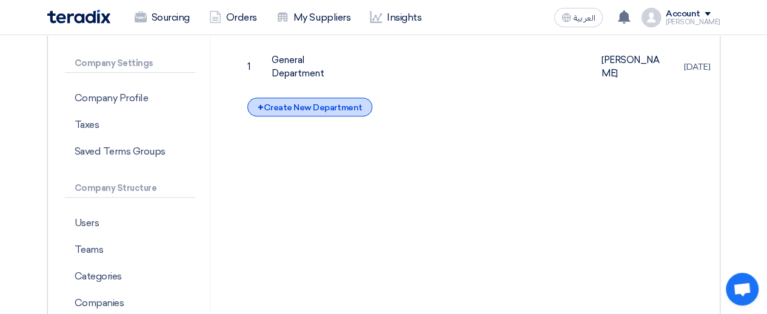
click at [288, 107] on div "+ Create New Department" at bounding box center [309, 107] width 125 height 19
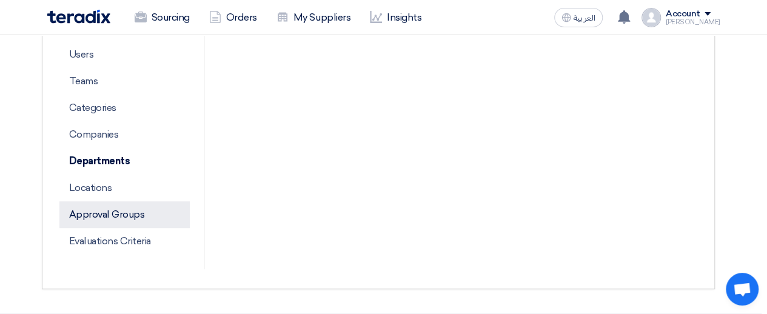
scroll to position [362, 5]
click at [114, 221] on p "Approval Groups" at bounding box center [124, 214] width 131 height 27
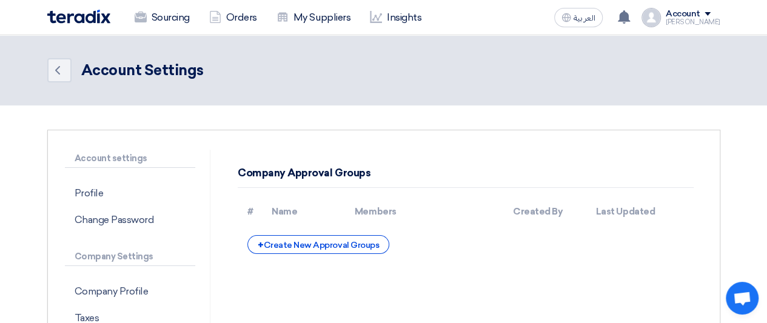
click at [336, 250] on div "+ Create New Approval Groups" at bounding box center [318, 244] width 142 height 19
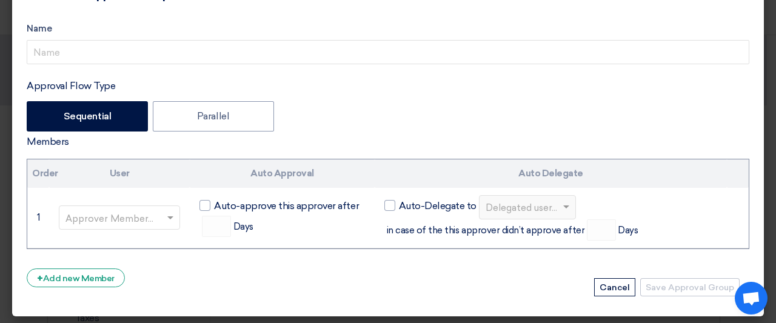
scroll to position [39, 0]
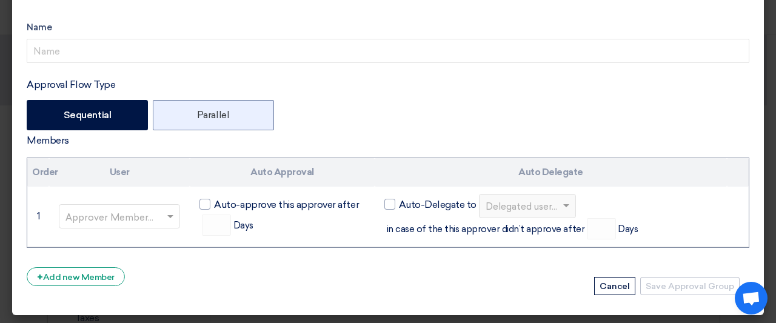
click at [215, 122] on label "Parallel" at bounding box center [213, 115] width 121 height 30
click at [205, 118] on input "Parallel" at bounding box center [201, 114] width 8 height 8
radio input "true"
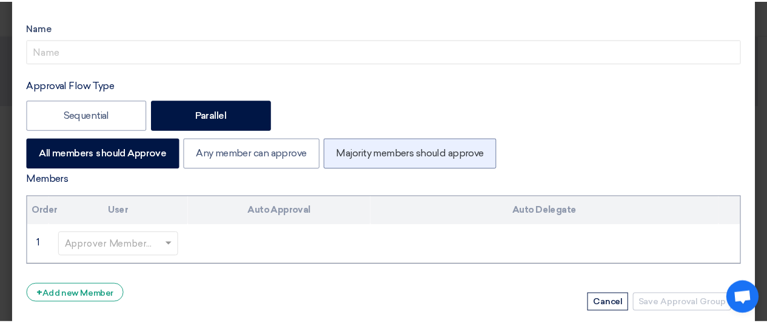
scroll to position [56, 0]
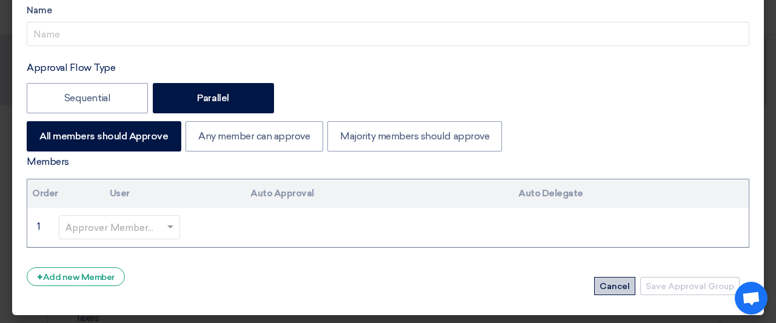
click at [616, 278] on button "Cancel" at bounding box center [614, 286] width 41 height 18
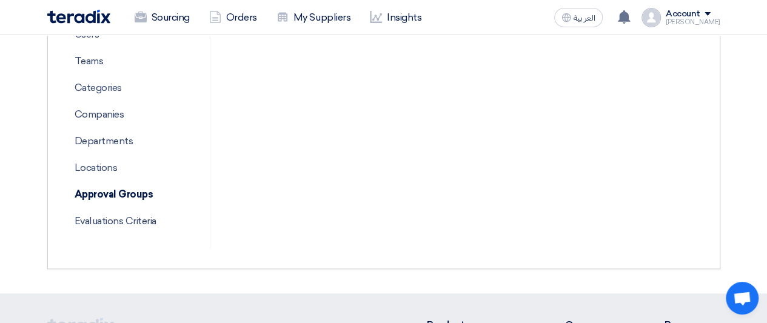
scroll to position [391, 0]
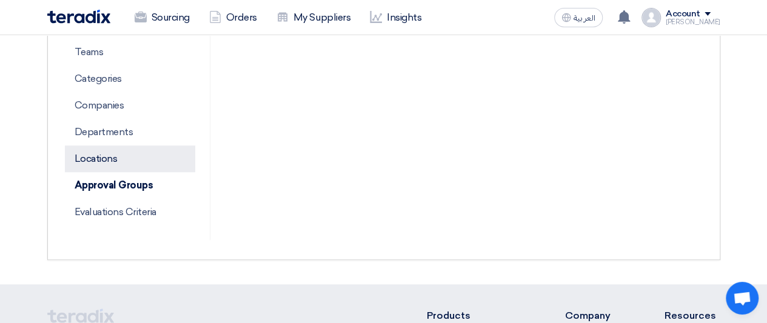
click at [108, 161] on p "Locations" at bounding box center [130, 158] width 131 height 27
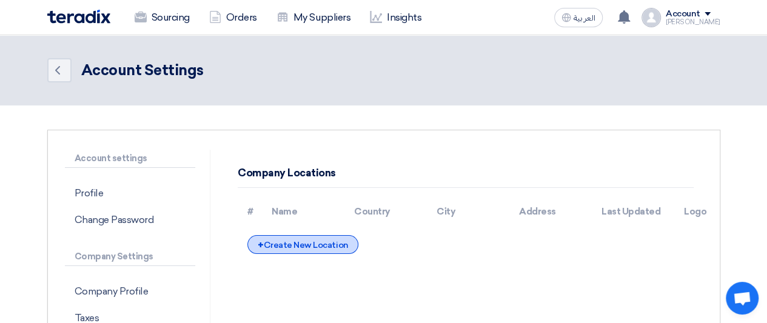
click at [299, 246] on div "+ Create New Location" at bounding box center [302, 244] width 111 height 19
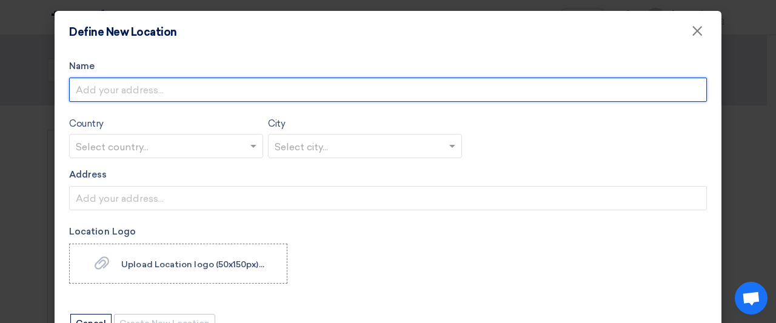
click at [179, 90] on input "Name" at bounding box center [388, 90] width 638 height 24
type input "o"
type input "Oman warehouse 1"
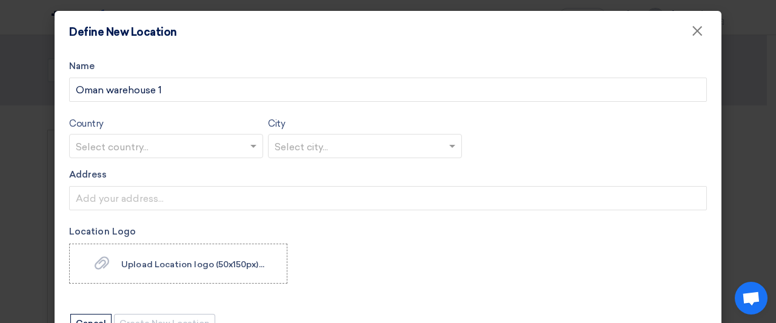
click at [164, 148] on input "text" at bounding box center [160, 147] width 169 height 20
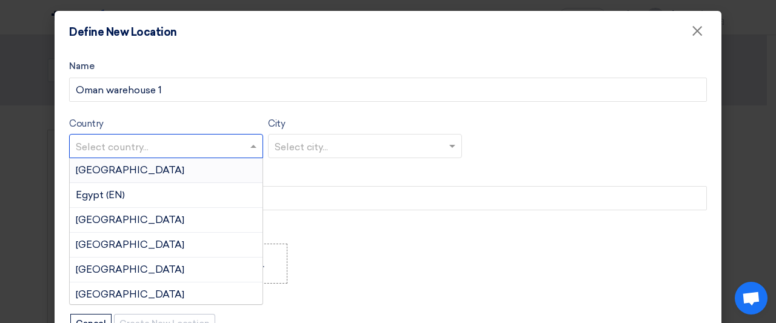
click at [164, 148] on input "text" at bounding box center [160, 147] width 169 height 20
type input "oman"
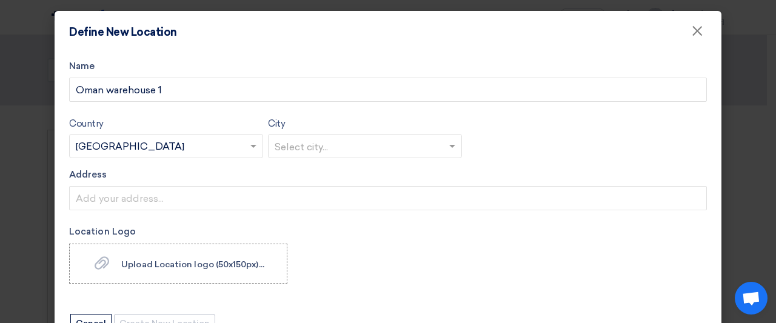
click at [335, 142] on input "text" at bounding box center [359, 147] width 169 height 20
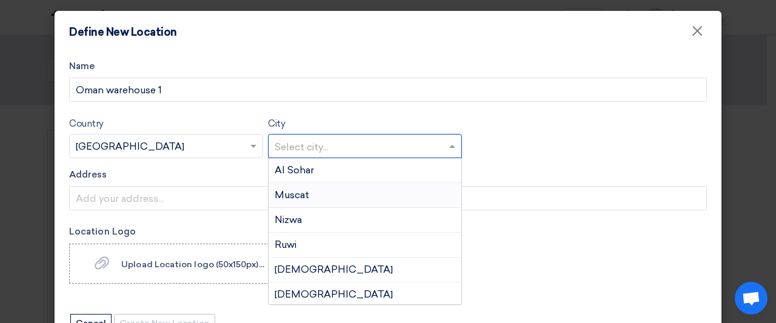
click at [347, 201] on div "Muscat" at bounding box center [365, 195] width 193 height 25
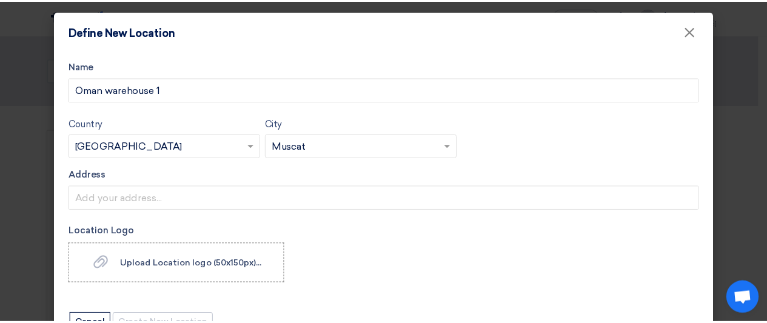
scroll to position [39, 0]
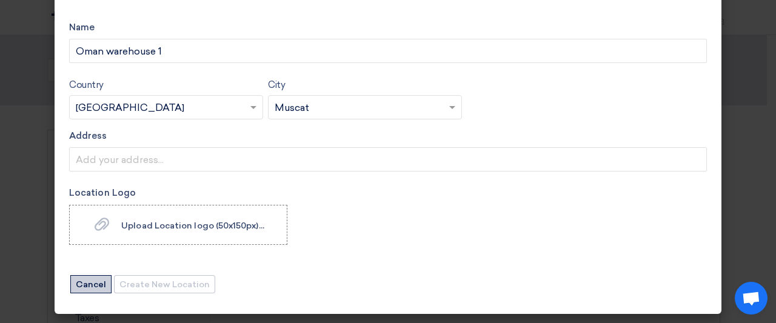
click at [74, 285] on button "Cancel" at bounding box center [90, 284] width 41 height 18
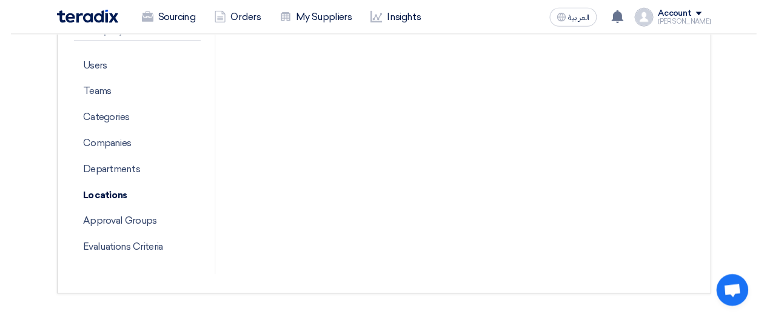
scroll to position [358, 0]
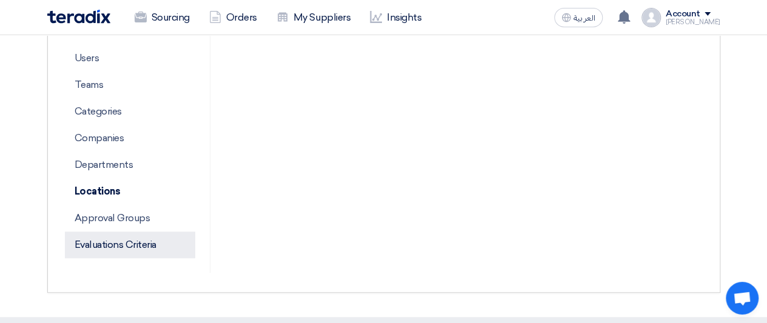
click at [116, 246] on p "Evaluations Criteria" at bounding box center [130, 245] width 131 height 27
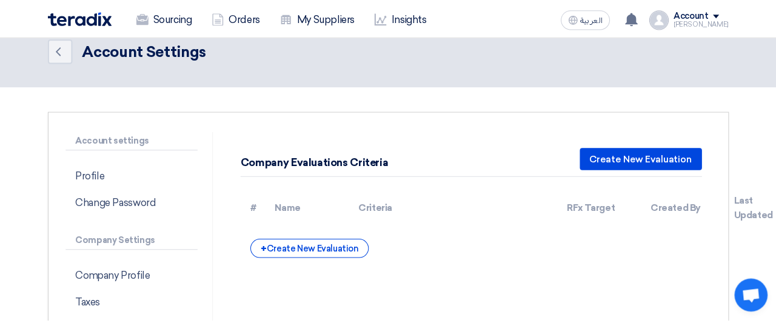
scroll to position [21, 0]
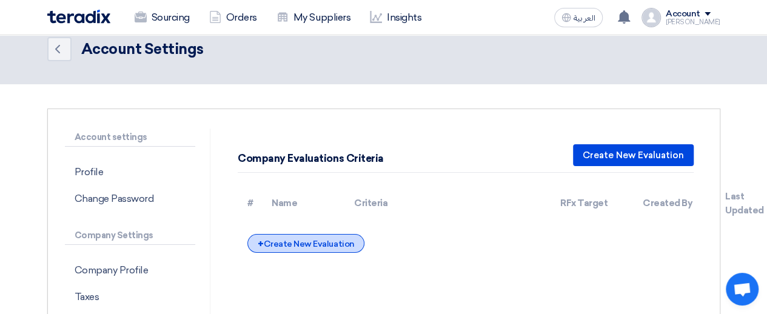
click at [329, 245] on div "+ Create New Evaluation" at bounding box center [305, 243] width 117 height 19
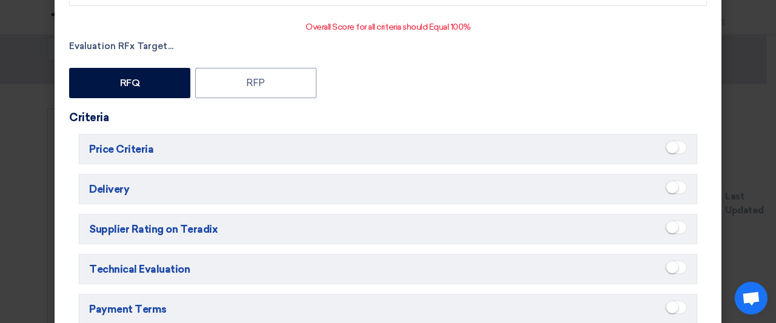
scroll to position [96, 0]
click at [318, 150] on h5 "Price Criteria" at bounding box center [388, 148] width 618 height 30
click at [677, 142] on span at bounding box center [676, 146] width 21 height 13
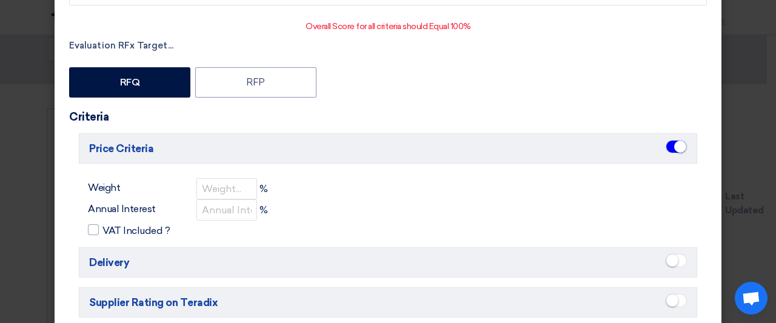
click at [680, 260] on span at bounding box center [676, 260] width 21 height 13
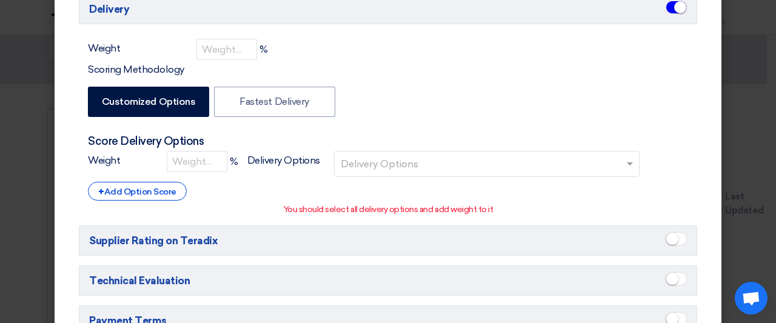
scroll to position [350, 0]
click at [680, 241] on ui-switch at bounding box center [676, 240] width 21 height 17
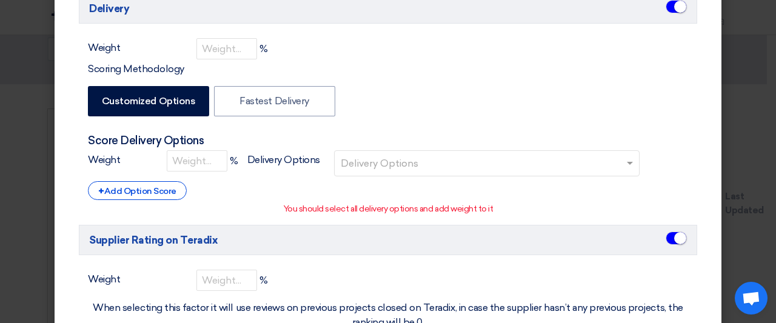
scroll to position [461, 0]
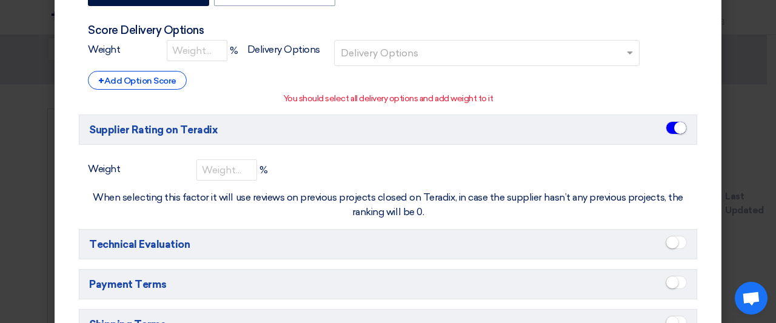
click at [677, 240] on span at bounding box center [676, 242] width 21 height 13
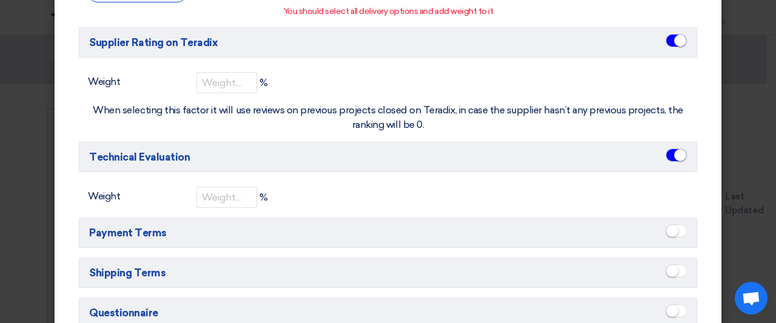
scroll to position [554, 0]
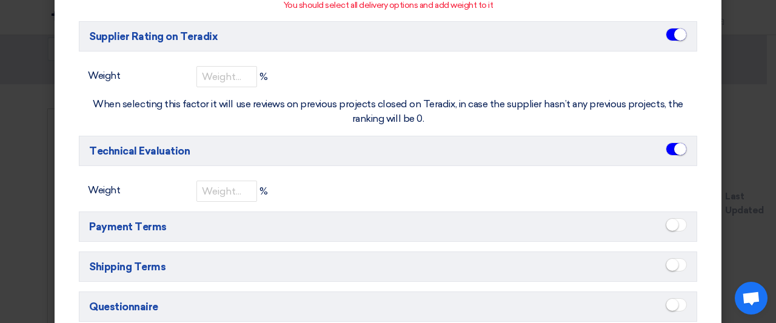
click at [679, 213] on h5 "Payment Terms" at bounding box center [388, 227] width 618 height 30
click at [676, 218] on span at bounding box center [676, 224] width 21 height 13
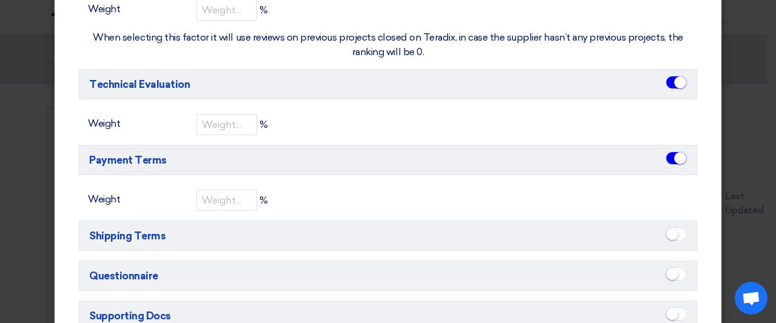
scroll to position [622, 0]
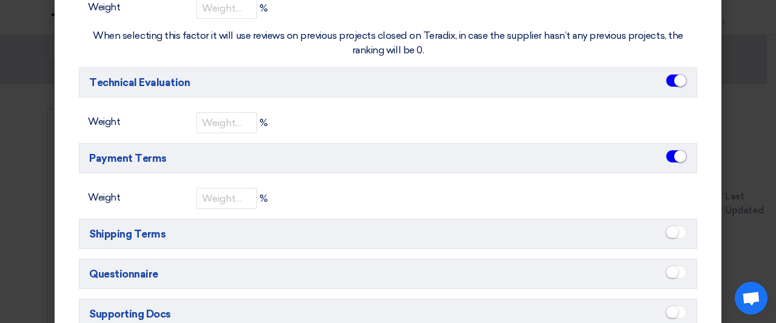
click at [670, 227] on small at bounding box center [672, 232] width 12 height 12
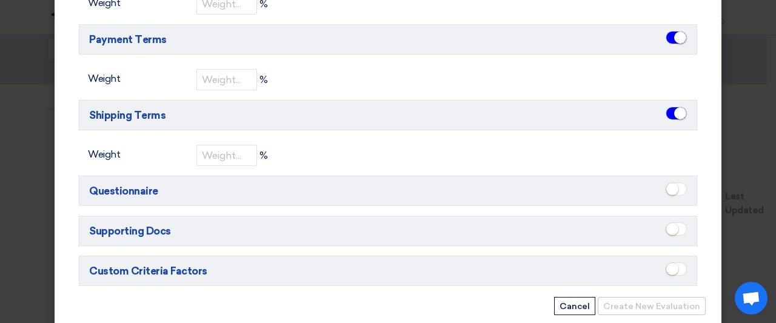
scroll to position [759, 0]
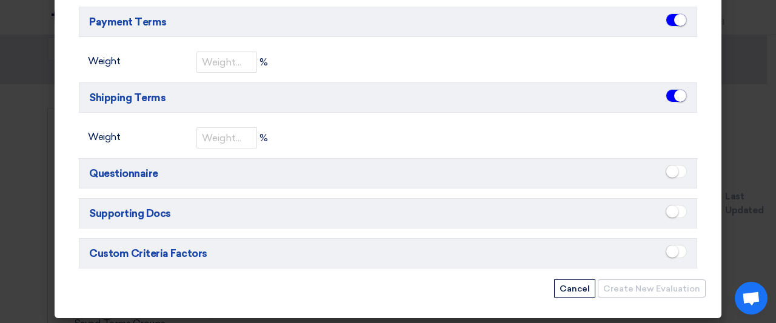
click at [676, 165] on span at bounding box center [676, 171] width 21 height 13
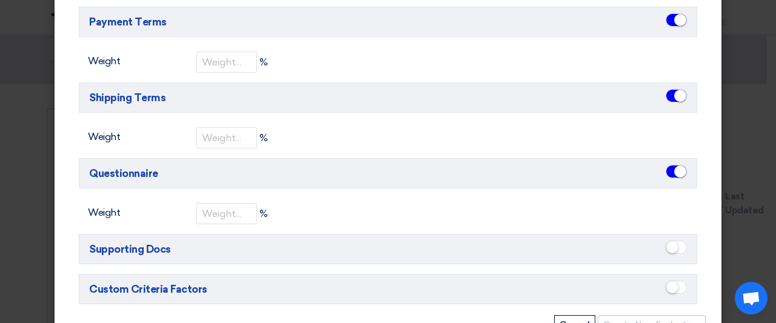
click at [675, 247] on span at bounding box center [676, 247] width 21 height 13
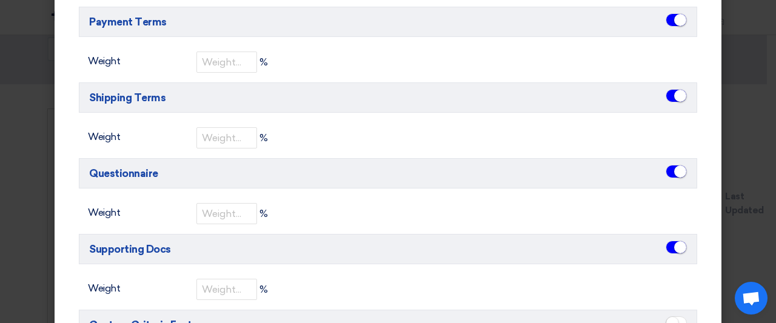
scroll to position [830, 0]
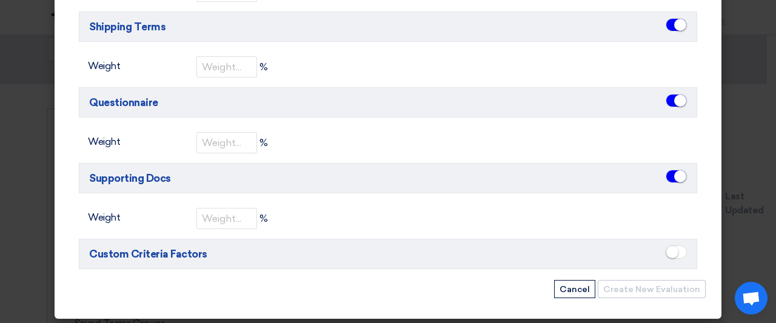
click at [679, 250] on span at bounding box center [676, 251] width 21 height 13
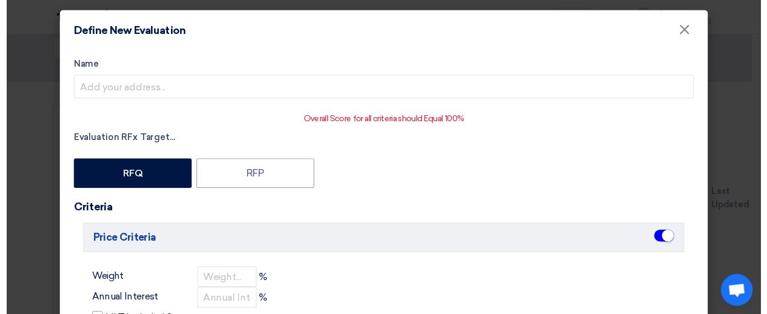
scroll to position [0, 0]
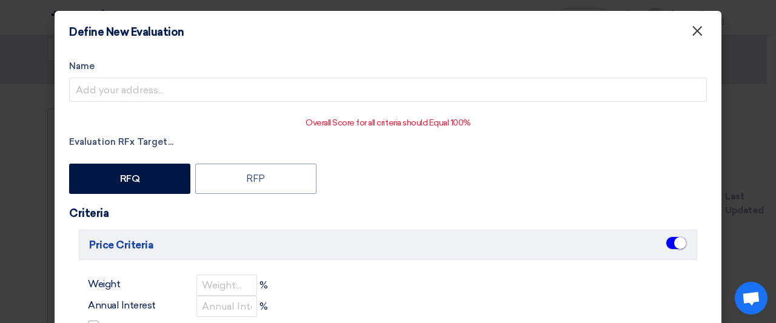
click at [699, 42] on button "×" at bounding box center [697, 31] width 32 height 24
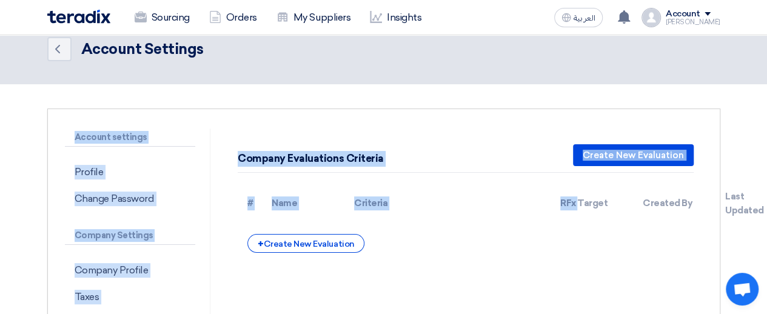
drag, startPoint x: 699, startPoint y: 42, endPoint x: 576, endPoint y: 198, distance: 198.9
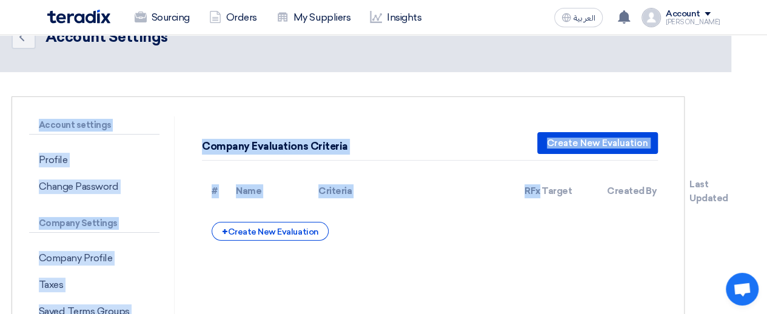
scroll to position [32, 35]
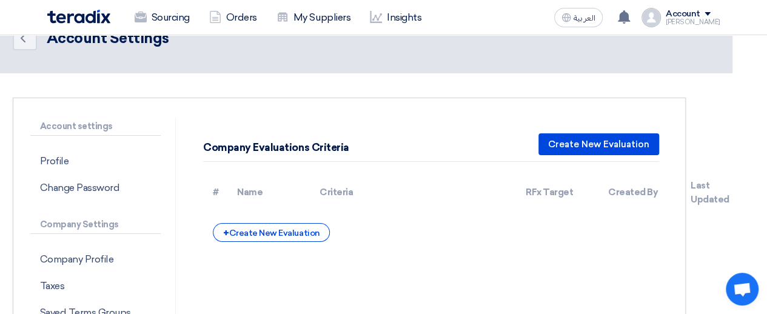
click at [730, 200] on th "Last Updated" at bounding box center [712, 193] width 63 height 42
click at [272, 227] on div "+ Create New Evaluation" at bounding box center [271, 232] width 117 height 19
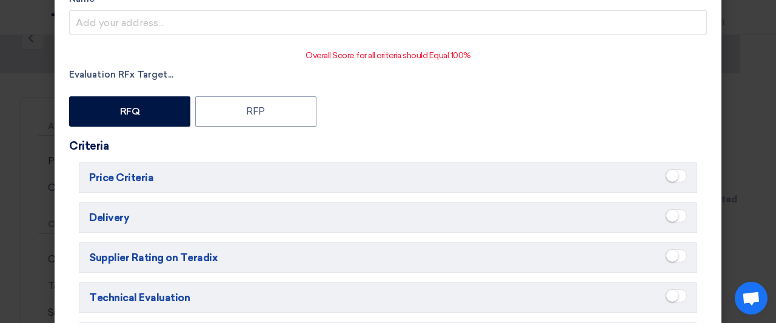
scroll to position [68, 0]
click at [676, 176] on span at bounding box center [676, 175] width 21 height 13
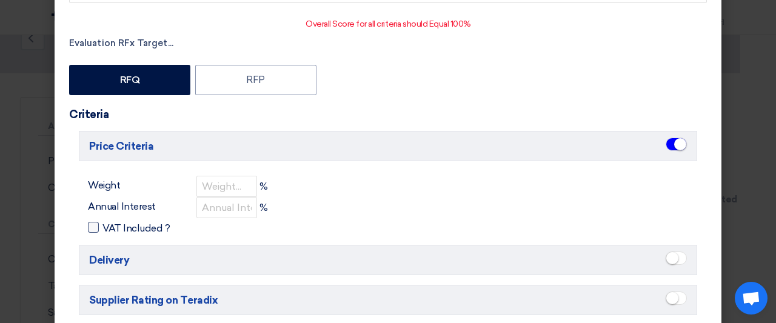
scroll to position [99, 0]
click at [680, 254] on span at bounding box center [676, 257] width 21 height 13
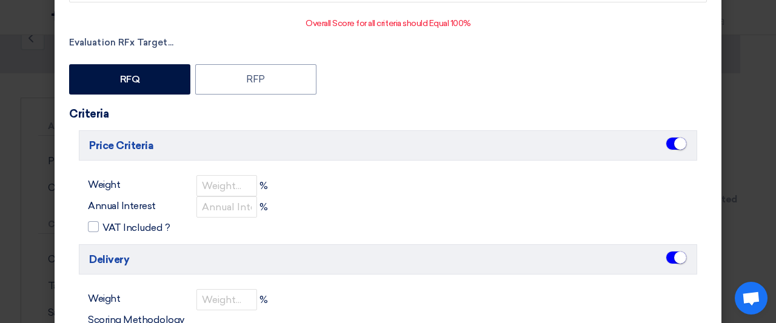
drag, startPoint x: 680, startPoint y: 254, endPoint x: 673, endPoint y: 285, distance: 32.3
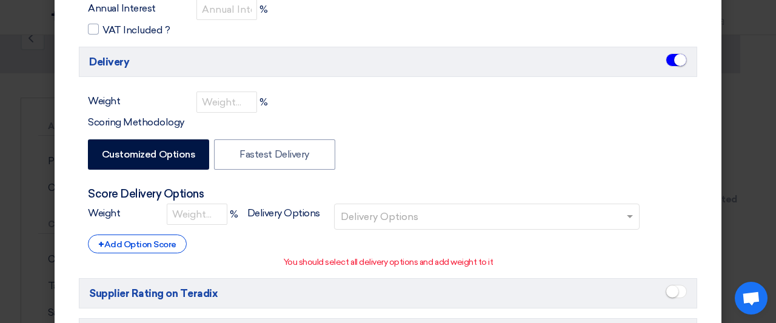
scroll to position [298, 0]
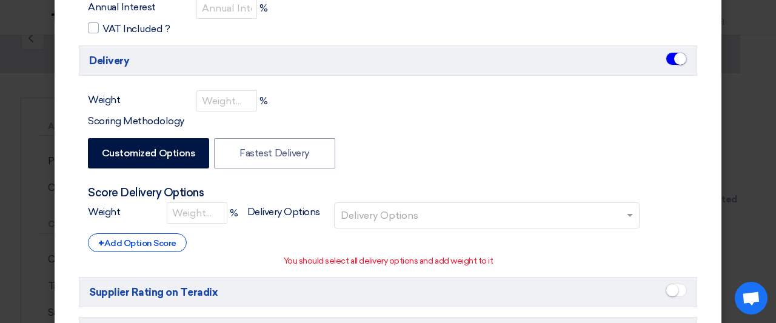
click at [679, 292] on span at bounding box center [676, 290] width 21 height 13
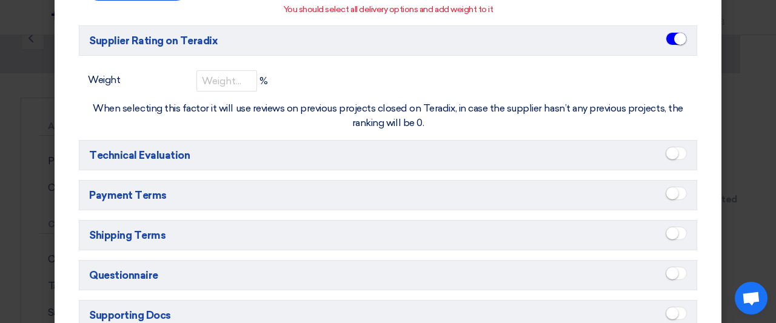
scroll to position [550, 0]
click at [678, 147] on span at bounding box center [676, 152] width 21 height 13
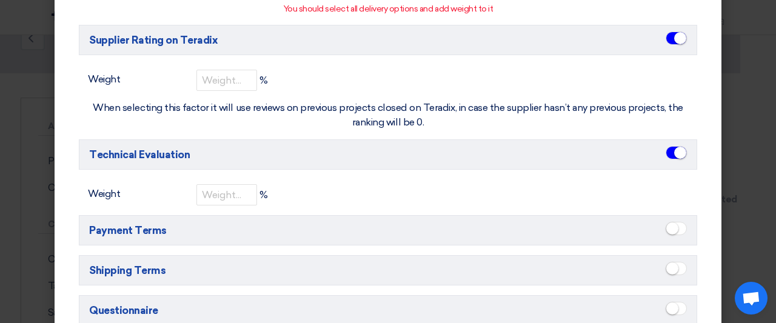
click at [676, 225] on span at bounding box center [676, 228] width 21 height 13
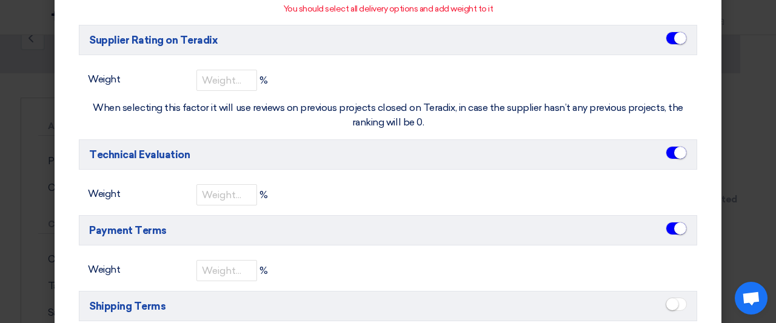
click at [679, 302] on span at bounding box center [676, 304] width 21 height 13
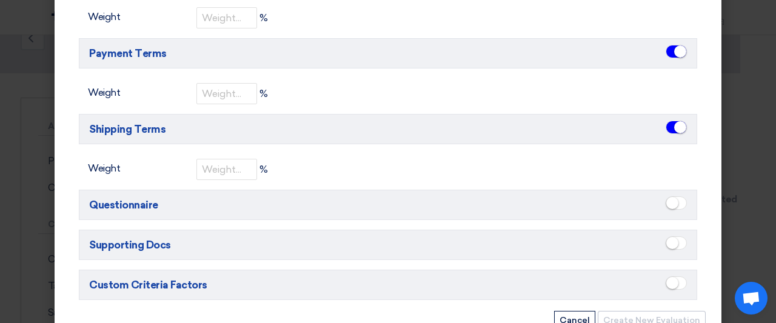
scroll to position [759, 0]
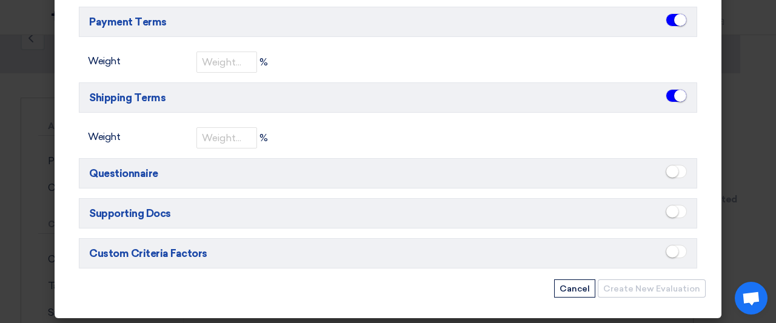
click at [679, 169] on span at bounding box center [676, 171] width 21 height 13
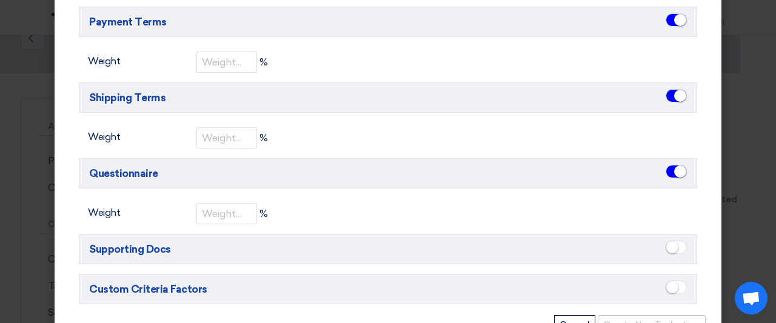
click at [678, 242] on span at bounding box center [676, 247] width 21 height 13
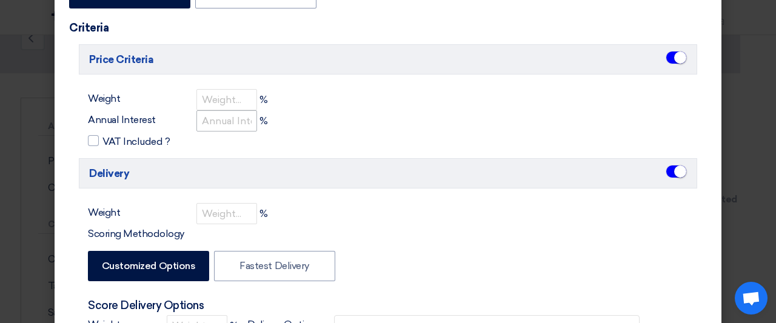
scroll to position [181, 0]
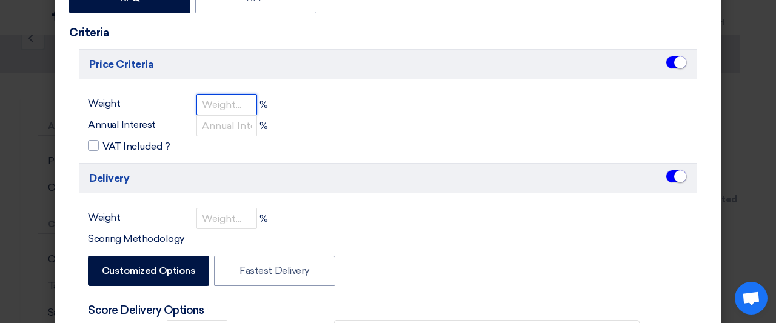
click at [224, 101] on input "number" at bounding box center [226, 104] width 61 height 21
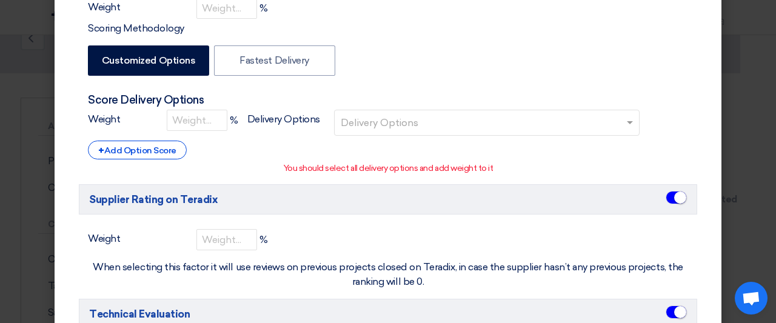
scroll to position [401, 0]
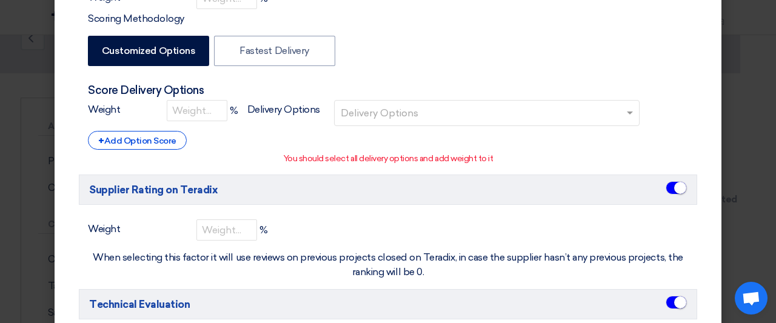
type input "35"
click at [173, 119] on div "Weight % Delivery Options Delivery Options" at bounding box center [388, 115] width 600 height 31
click at [179, 115] on input "number" at bounding box center [197, 110] width 61 height 21
type input "3"
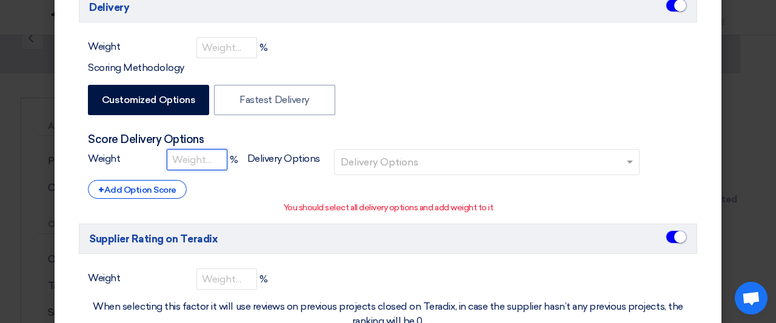
scroll to position [339, 0]
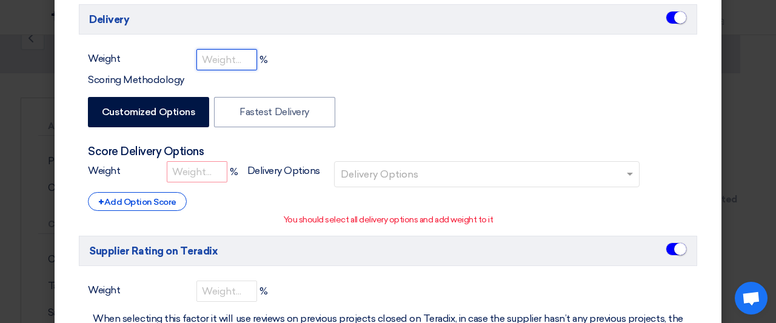
click at [224, 49] on input "number" at bounding box center [226, 59] width 61 height 21
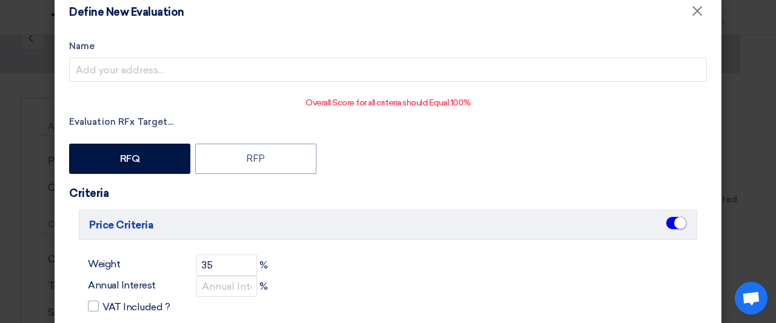
scroll to position [273, 0]
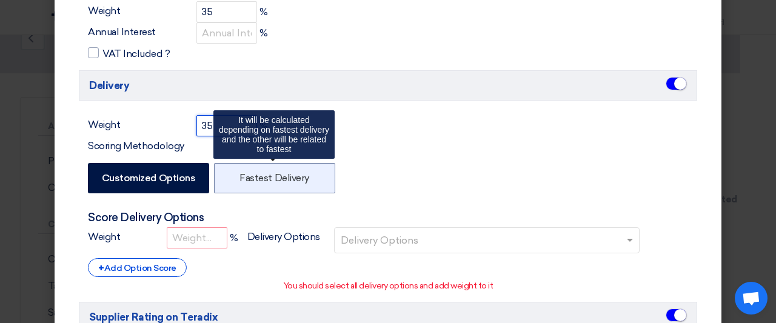
type input "35"
click at [285, 164] on label "Fastest Delivery" at bounding box center [274, 178] width 121 height 30
click at [247, 173] on input "Fastest Delivery" at bounding box center [243, 177] width 8 height 8
radio input "false"
radio input "true"
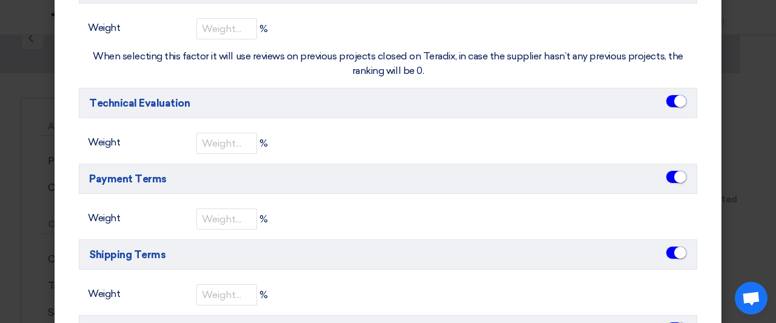
scroll to position [507, 0]
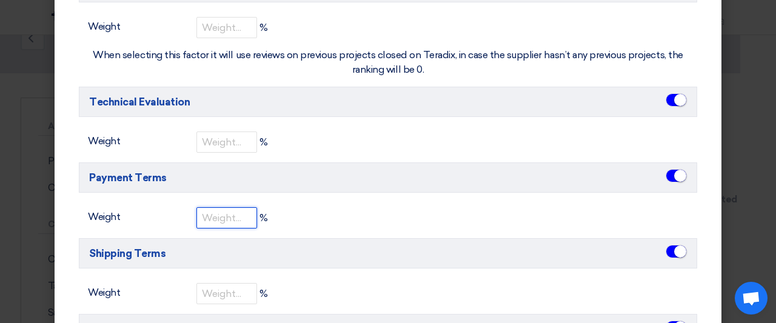
click at [216, 215] on input "number" at bounding box center [226, 217] width 61 height 21
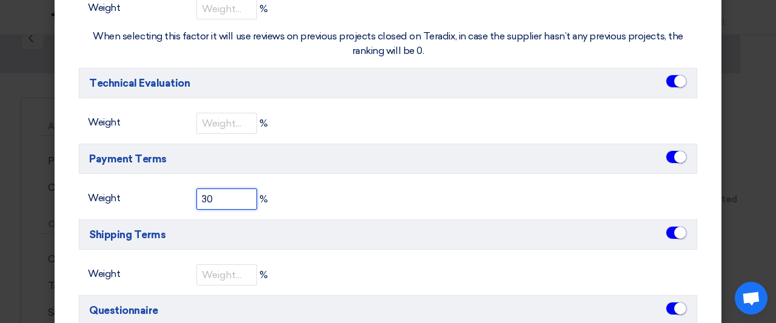
scroll to position [489, 0]
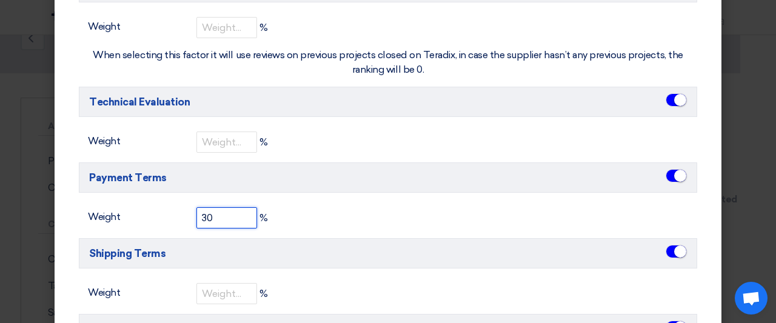
type input "30"
click at [293, 216] on div "Weight 30 %" at bounding box center [388, 217] width 618 height 21
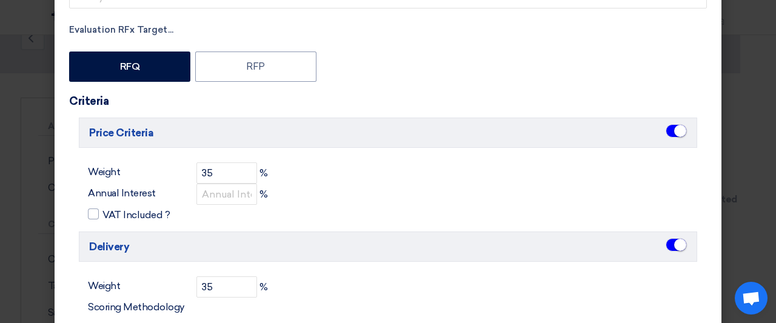
scroll to position [96, 0]
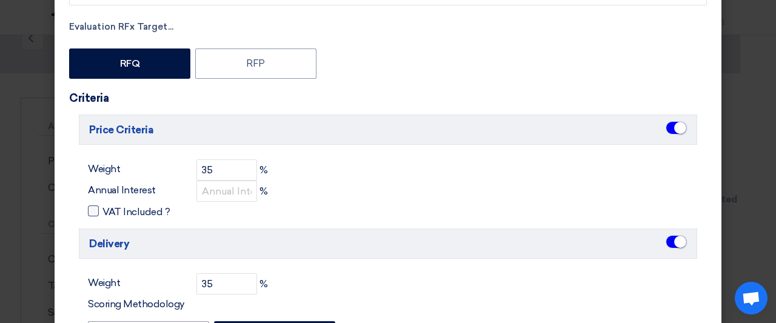
click at [124, 213] on span "VAT Included ?" at bounding box center [135, 212] width 67 height 15
click at [110, 212] on input "VAT Included ?" at bounding box center [106, 208] width 8 height 8
checkbox input "true"
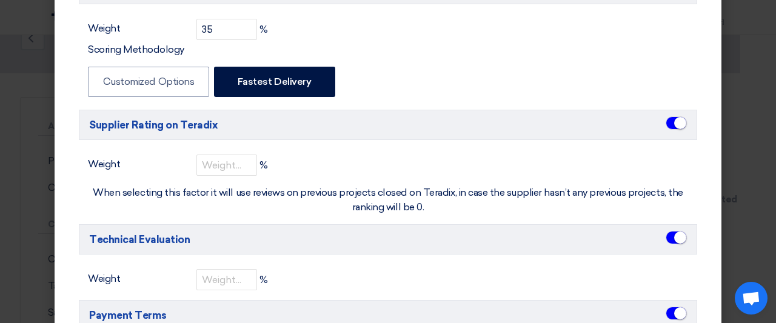
scroll to position [350, 0]
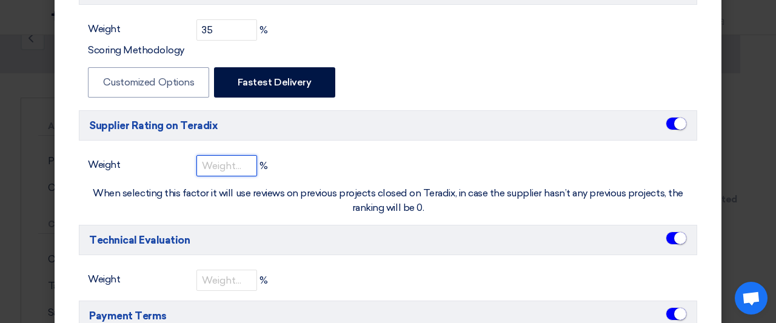
click at [233, 164] on input "number" at bounding box center [226, 165] width 61 height 21
type input "0"
click at [275, 165] on div "Weight 0 % When selecting this factor it will use reviews on previous projects …" at bounding box center [388, 185] width 618 height 60
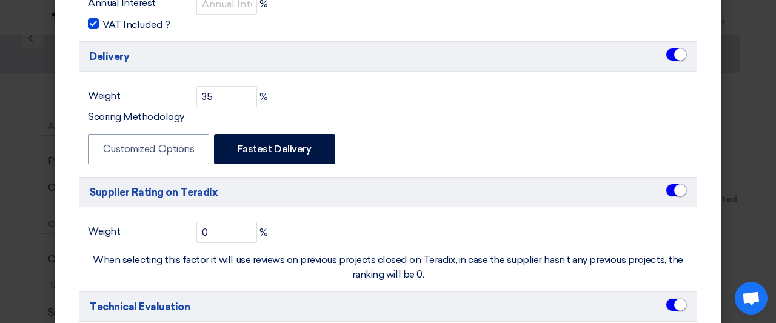
scroll to position [285, 0]
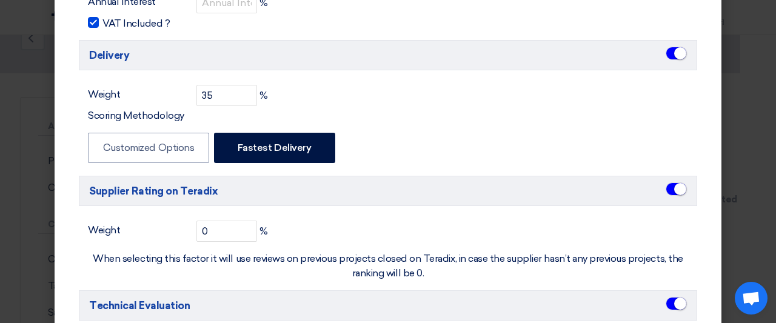
click at [668, 187] on span at bounding box center [676, 188] width 21 height 13
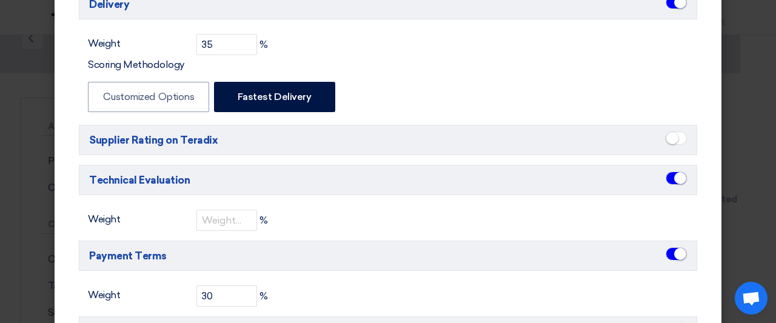
scroll to position [358, 0]
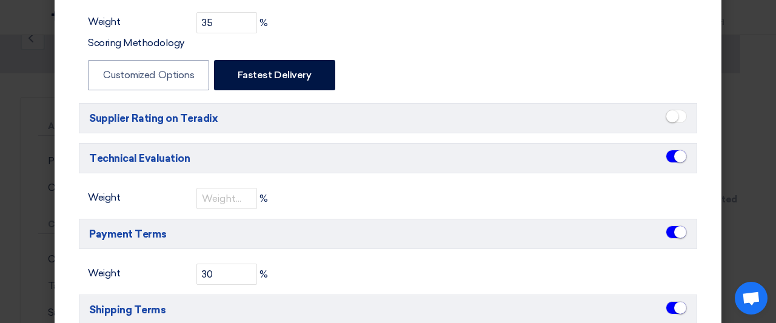
click at [667, 152] on span at bounding box center [676, 156] width 21 height 13
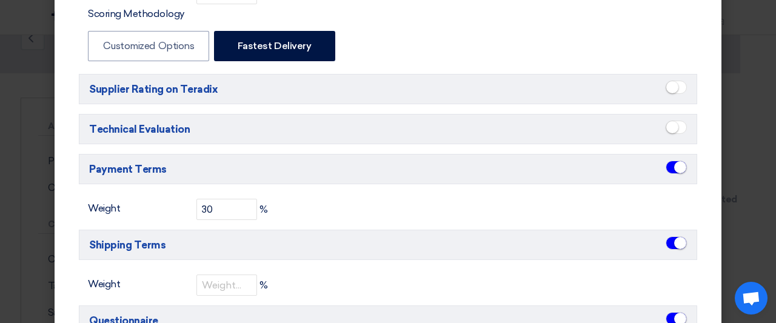
scroll to position [389, 0]
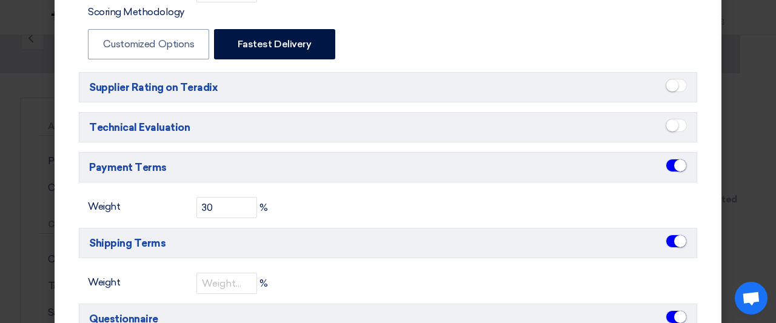
click at [668, 241] on span at bounding box center [676, 241] width 21 height 13
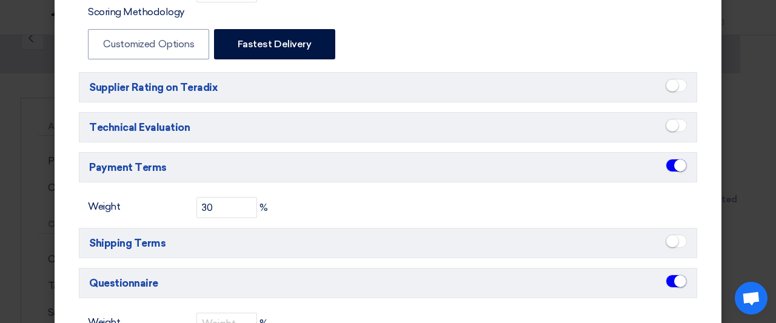
click at [666, 278] on span at bounding box center [676, 281] width 21 height 13
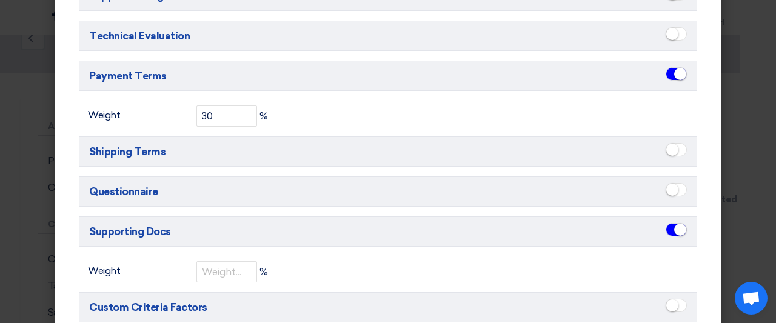
scroll to position [481, 0]
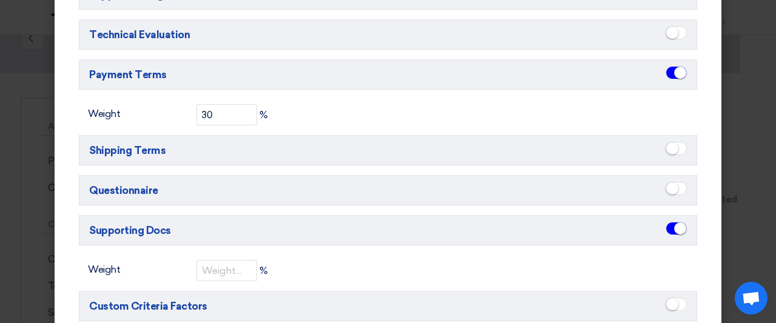
click at [674, 229] on small at bounding box center [680, 228] width 12 height 12
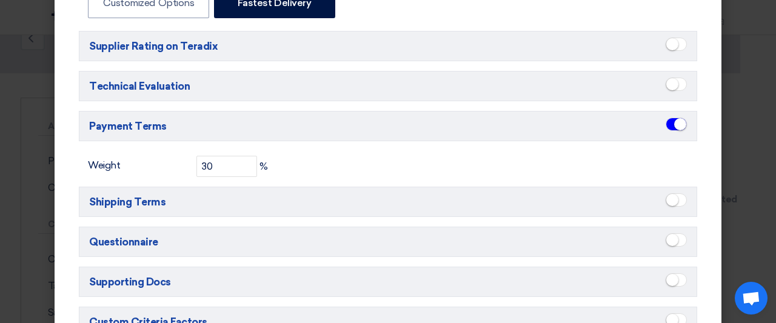
scroll to position [430, 0]
click at [675, 77] on span at bounding box center [676, 83] width 21 height 13
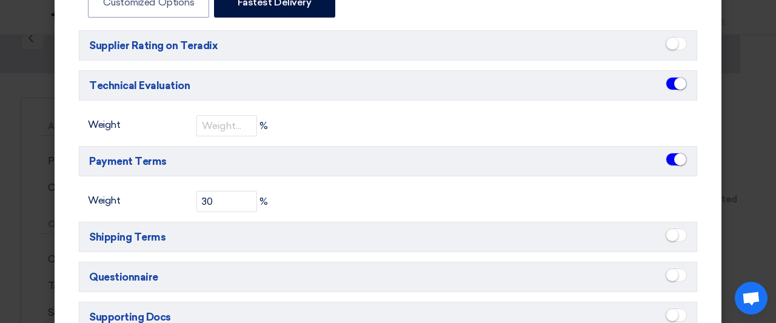
click at [666, 77] on span at bounding box center [676, 83] width 21 height 13
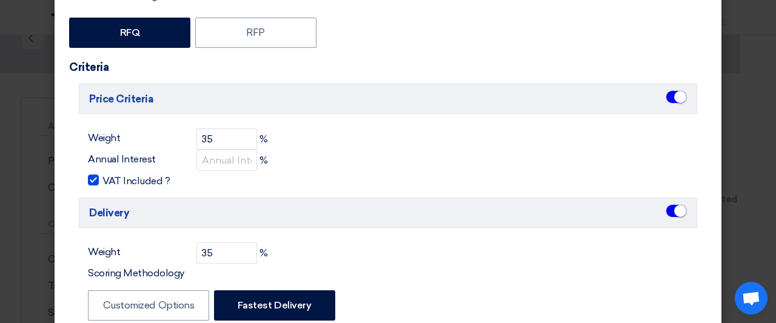
scroll to position [0, 0]
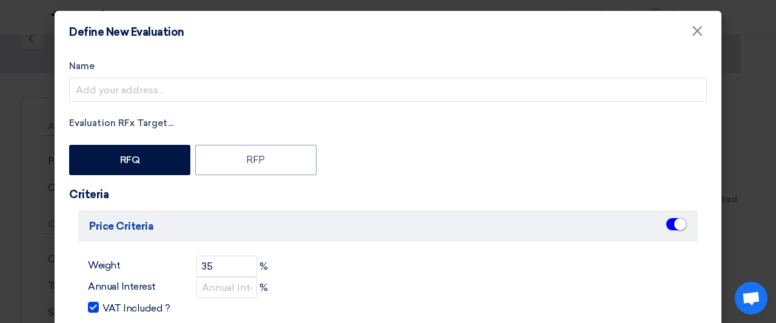
click at [395, 71] on label "Name" at bounding box center [388, 66] width 638 height 14
click at [395, 78] on input "Name" at bounding box center [388, 90] width 638 height 24
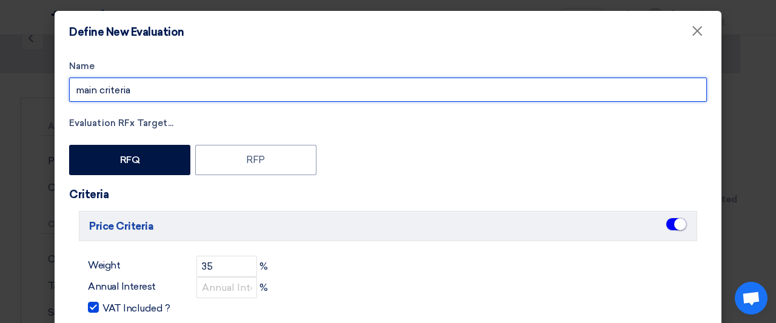
click at [79, 94] on input "main criteria" at bounding box center [388, 90] width 638 height 24
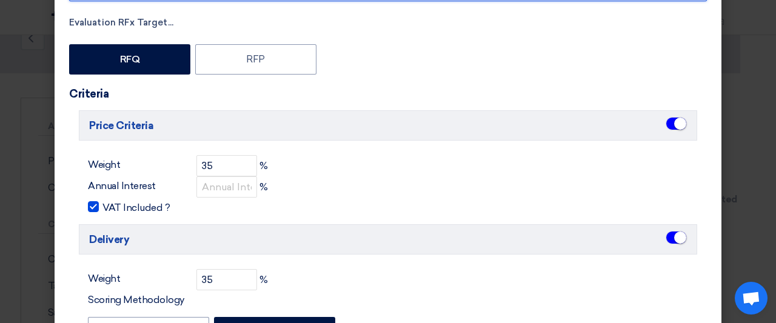
scroll to position [101, 0]
type input "Main criteria"
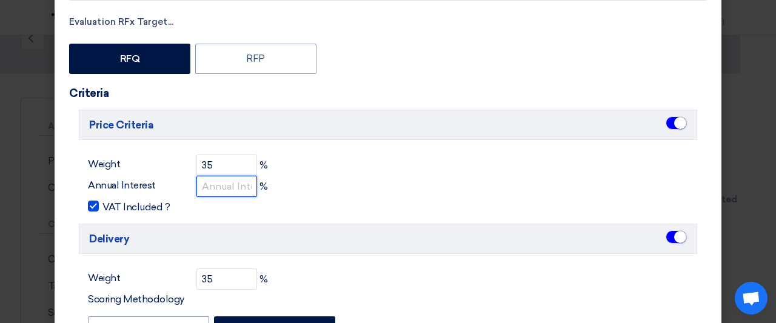
click at [238, 186] on input "number" at bounding box center [226, 186] width 61 height 21
type input "0"
click at [365, 202] on label "VAT Included ?" at bounding box center [388, 206] width 600 height 15
click at [110, 202] on input "VAT Included ?" at bounding box center [106, 203] width 8 height 8
checkbox input "false"
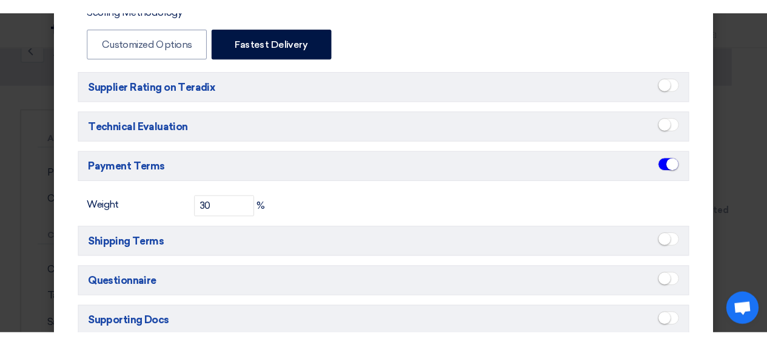
scroll to position [501, 0]
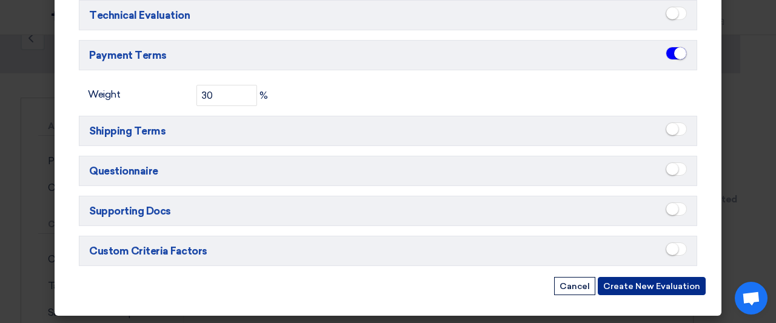
click at [619, 282] on button "Create New Evaluation" at bounding box center [652, 286] width 108 height 18
